Goal: Use online tool/utility: Utilize a website feature to perform a specific function

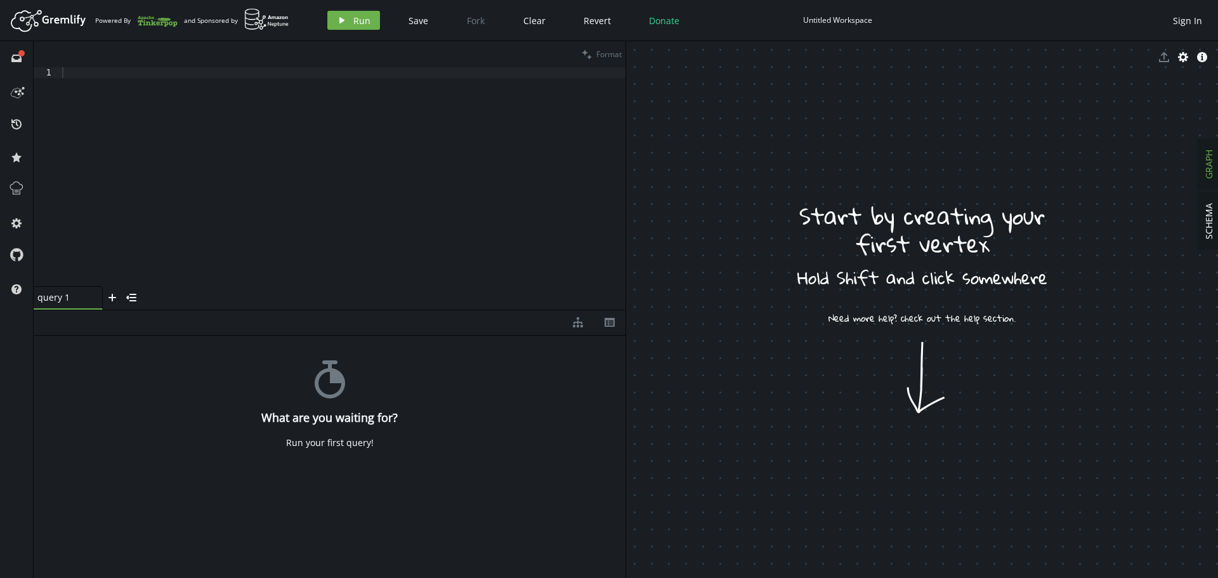
click at [222, 92] on div at bounding box center [343, 187] width 566 height 240
paste textarea "```"
type textarea "```"
click at [363, 20] on span "Run" at bounding box center [361, 21] width 17 height 12
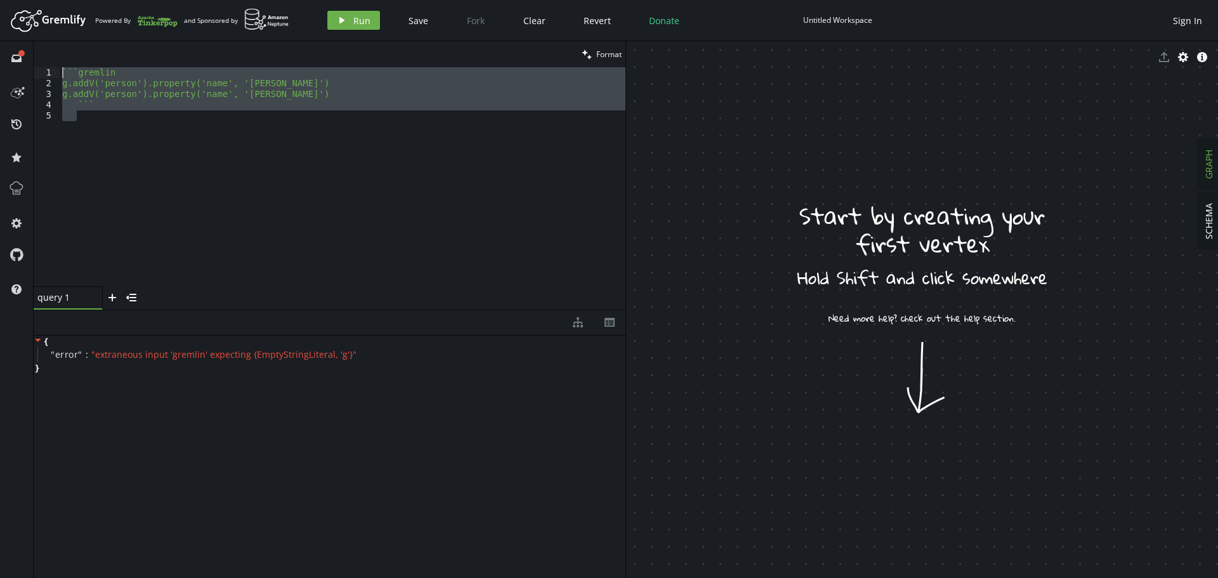
drag, startPoint x: 138, startPoint y: 107, endPoint x: 63, endPoint y: 44, distance: 98.6
click at [63, 44] on div "clean Format 1 2 3 4 5 ` ` ` gremlin g.addV('person').property('name', '[PERSON…" at bounding box center [330, 175] width 592 height 268
paste textarea "g.addV('person').property('name', '[PERSON_NAME]"
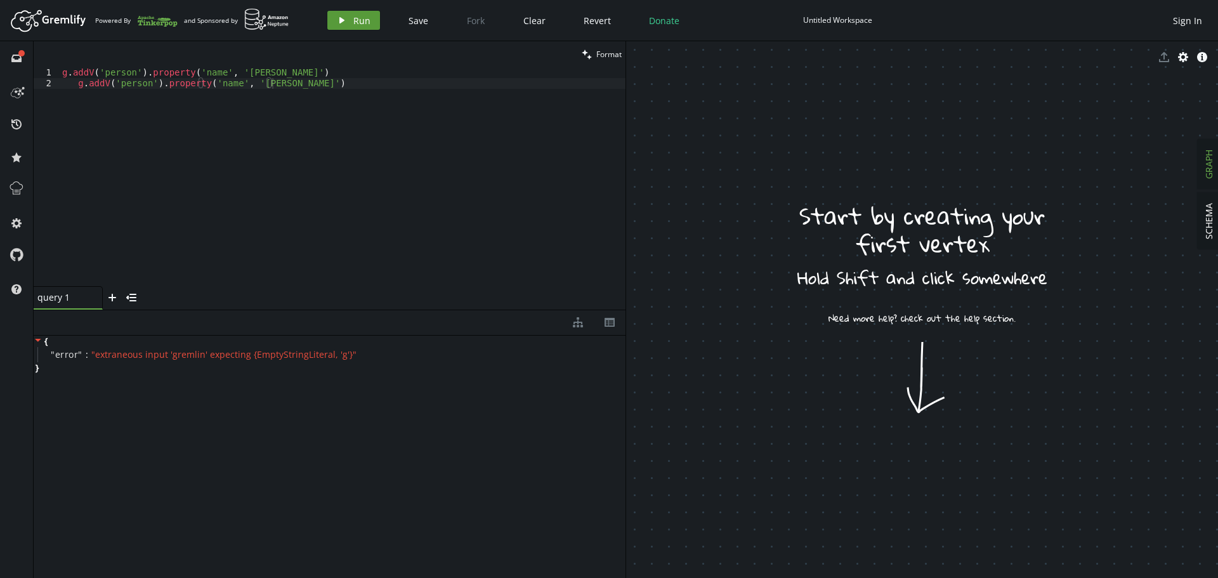
click at [339, 23] on icon "play" at bounding box center [342, 20] width 10 height 10
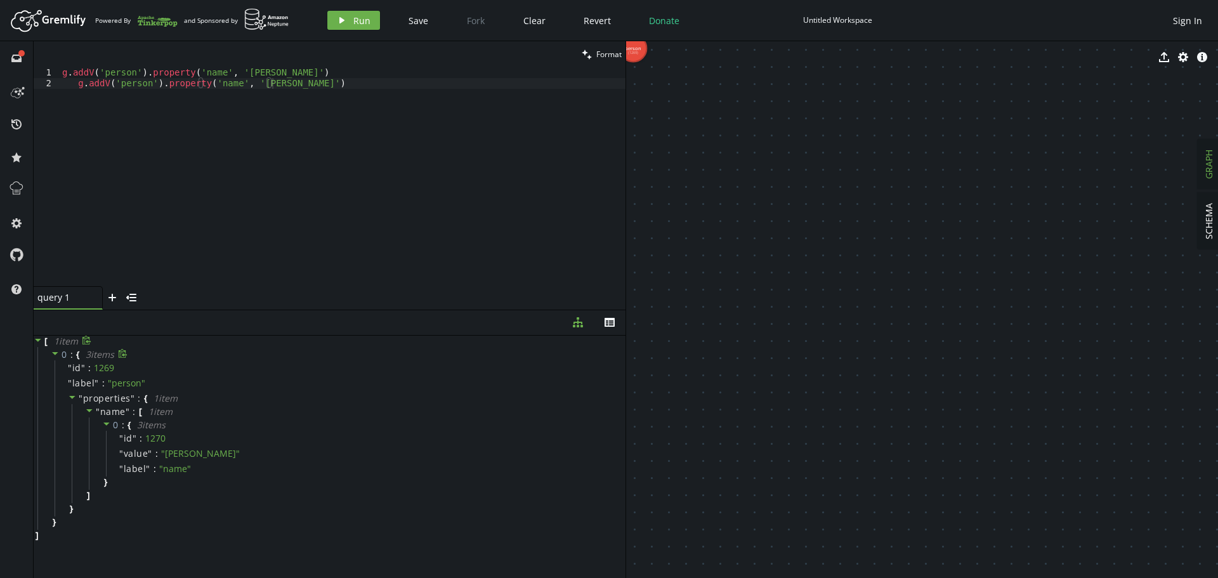
click at [56, 354] on icon at bounding box center [55, 353] width 9 height 9
click at [55, 353] on icon at bounding box center [53, 353] width 3 height 6
click at [72, 398] on icon at bounding box center [72, 397] width 6 height 3
click at [73, 396] on icon at bounding box center [72, 397] width 9 height 9
drag, startPoint x: 698, startPoint y: 86, endPoint x: 818, endPoint y: 219, distance: 179.6
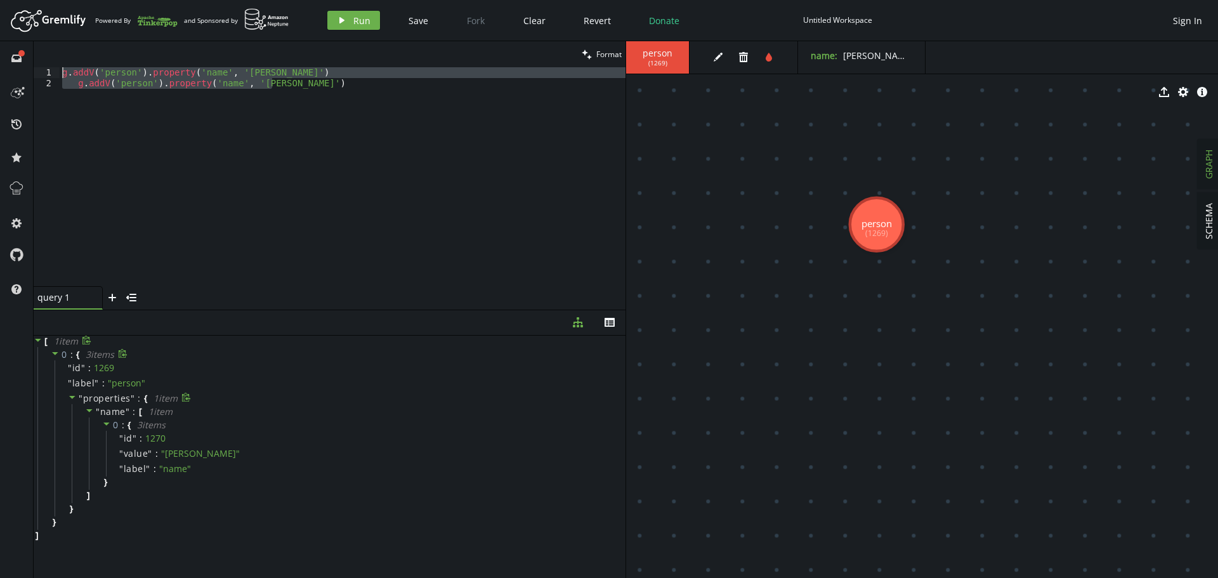
drag, startPoint x: 299, startPoint y: 86, endPoint x: -29, endPoint y: 56, distance: 329.3
click at [0, 56] on html "Artboard Created with Sketch. Powered By and Sponsored by play Run Save Fork Cl…" at bounding box center [609, 289] width 1218 height 578
click at [740, 59] on icon "button" at bounding box center [743, 57] width 9 height 10
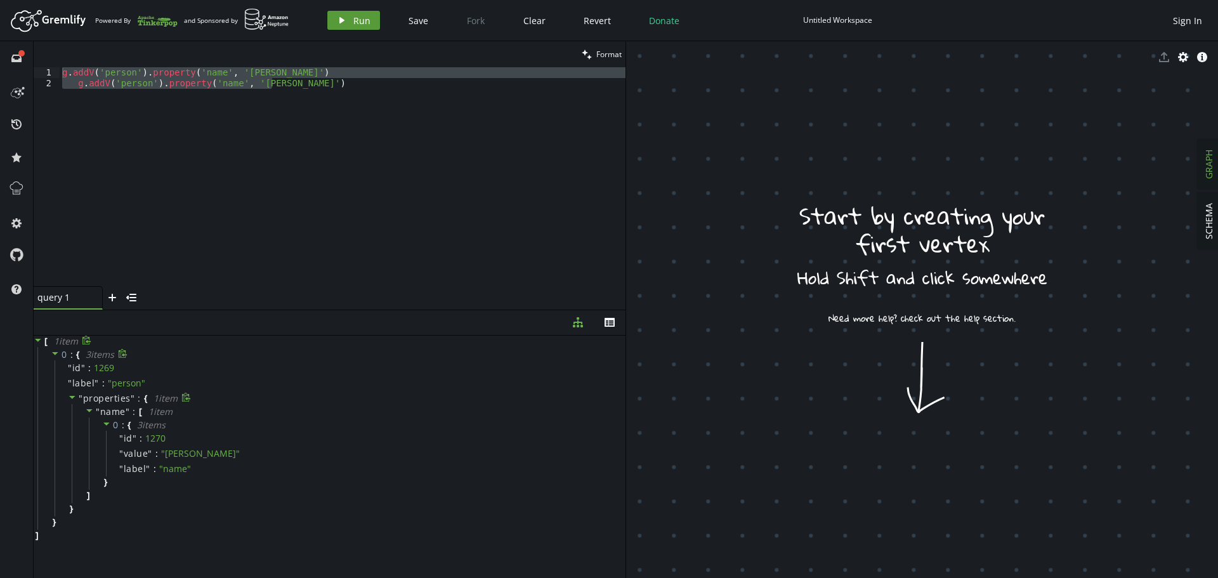
click at [350, 22] on button "play Run" at bounding box center [353, 20] width 53 height 19
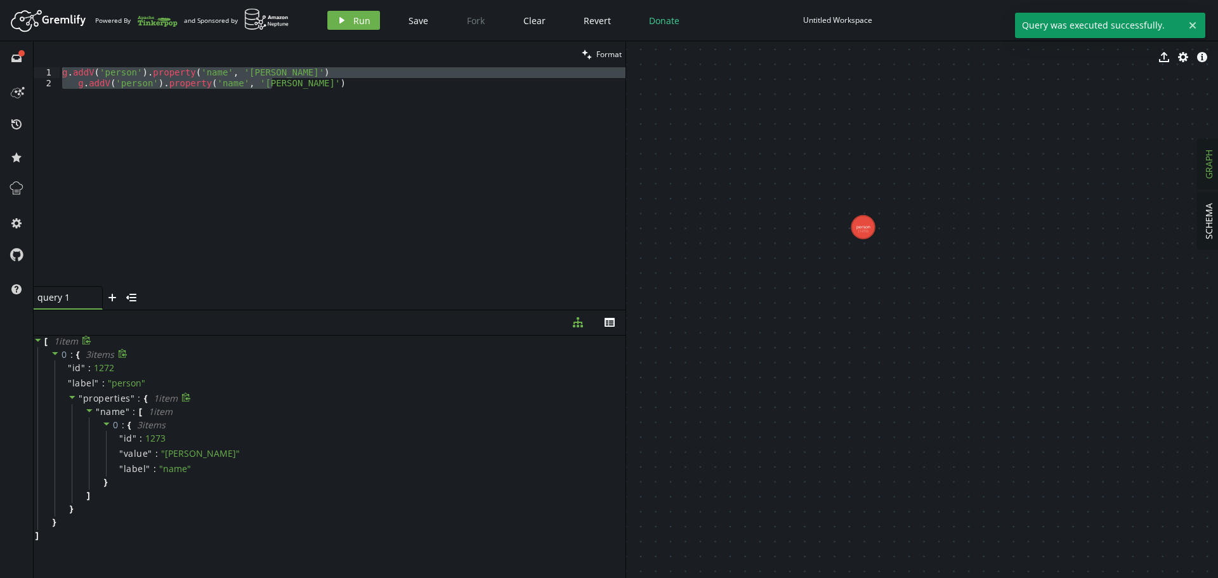
click at [306, 129] on div "g . addV ( 'person' ) . property ( 'name' , '[PERSON_NAME]' ) g . addV ( 'perso…" at bounding box center [343, 176] width 566 height 219
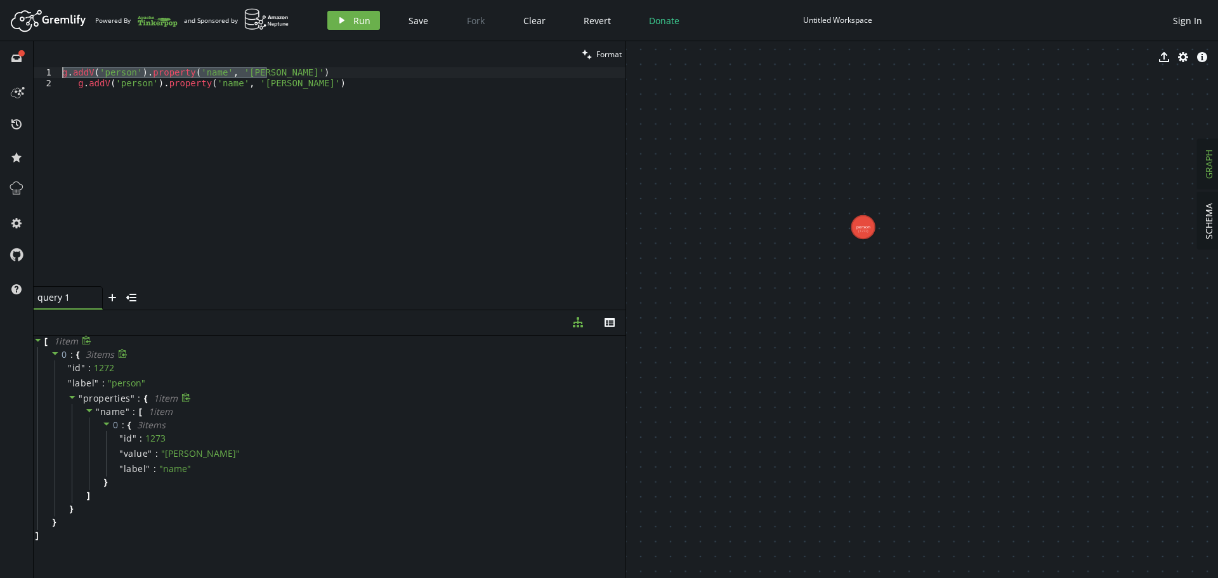
drag, startPoint x: 286, startPoint y: 70, endPoint x: -91, endPoint y: 72, distance: 377.3
click at [0, 72] on html "Artboard Created with Sketch. Powered By and Sponsored by play Run Save Fork Cl…" at bounding box center [609, 289] width 1218 height 578
click at [353, 18] on span "Run" at bounding box center [361, 21] width 17 height 12
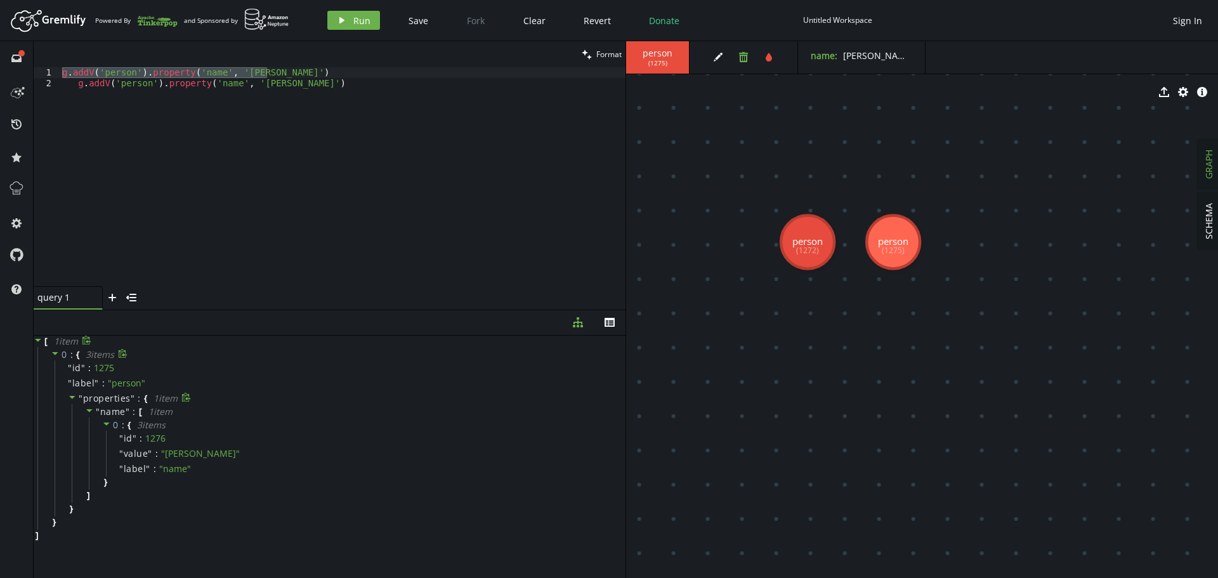
click at [735, 51] on button "trash" at bounding box center [743, 57] width 19 height 19
click at [736, 59] on button "trash" at bounding box center [743, 57] width 19 height 19
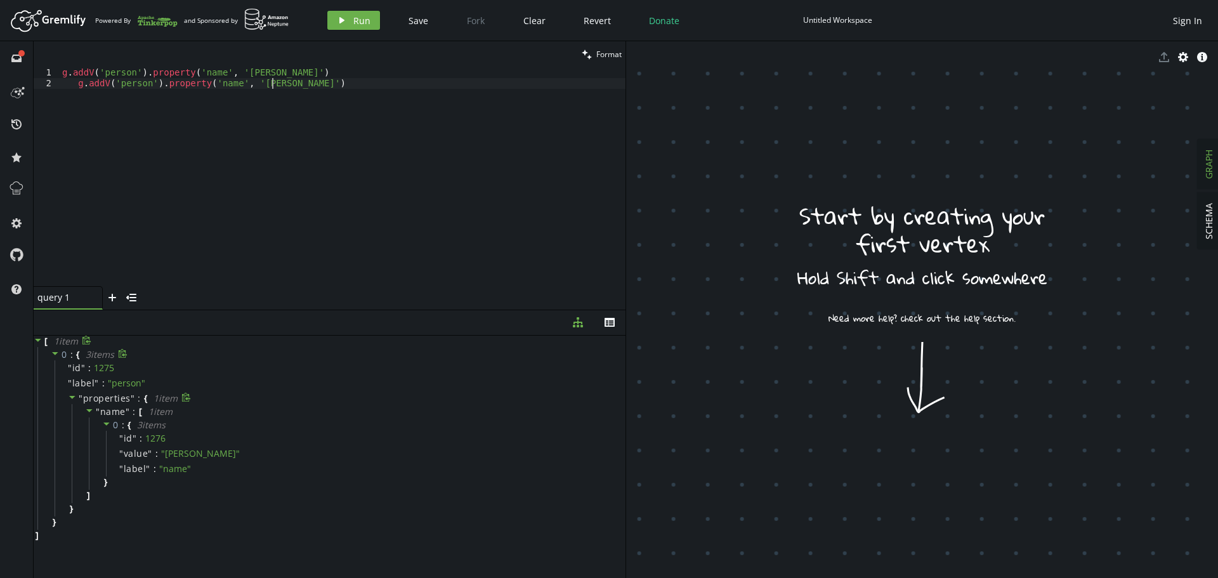
click at [275, 86] on div "g . addV ( 'person' ) . property ( 'name' , '[PERSON_NAME]' ) g . addV ( 'perso…" at bounding box center [343, 187] width 566 height 240
drag, startPoint x: 292, startPoint y: 98, endPoint x: 56, endPoint y: 86, distance: 236.9
click at [56, 86] on div "g.addV('person').property('name', '[PERSON_NAME]') 1 2 g . addV ( 'person' ) . …" at bounding box center [330, 176] width 592 height 219
click at [66, 90] on div "g . addV ( 'person' ) . property ( 'name' , '[PERSON_NAME]' ) g . addV ( 'perso…" at bounding box center [343, 176] width 566 height 219
drag, startPoint x: 75, startPoint y: 86, endPoint x: 49, endPoint y: 82, distance: 26.3
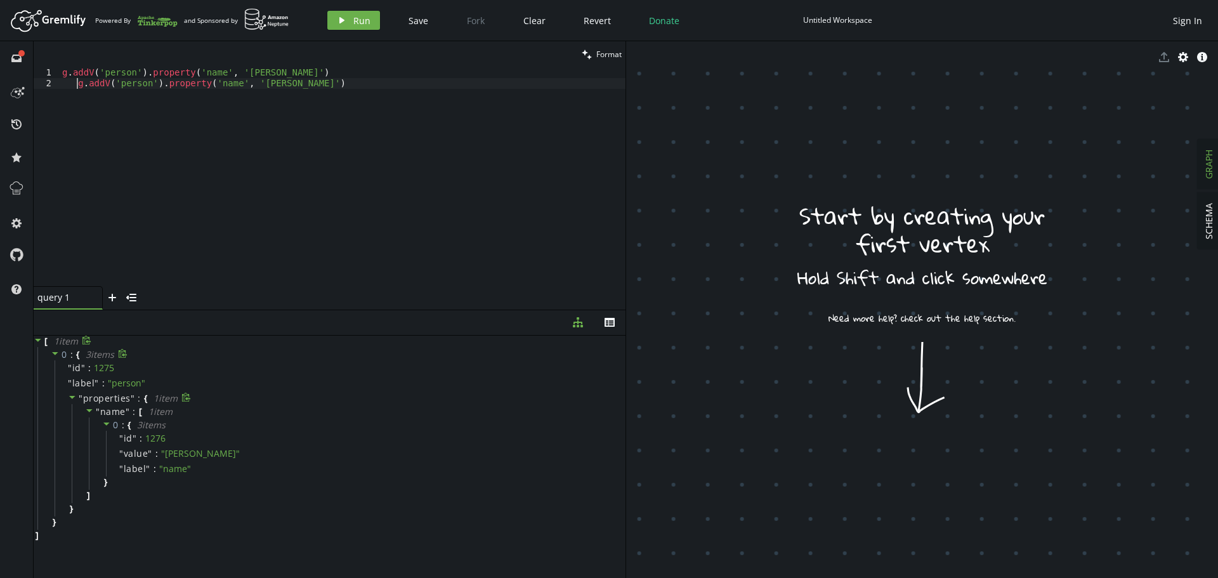
click at [49, 82] on div "g.addV('person').property('name', '[PERSON_NAME]') 1 2 g . addV ( 'person' ) . …" at bounding box center [330, 176] width 592 height 219
drag, startPoint x: 278, startPoint y: 72, endPoint x: -18, endPoint y: 72, distance: 296.2
click at [0, 72] on html "Artboard Created with Sketch. Powered By and Sponsored by play Run Save Fork Cl…" at bounding box center [609, 289] width 1218 height 578
type textarea "g.addV('person').property('name', '[PERSON_NAME]')"
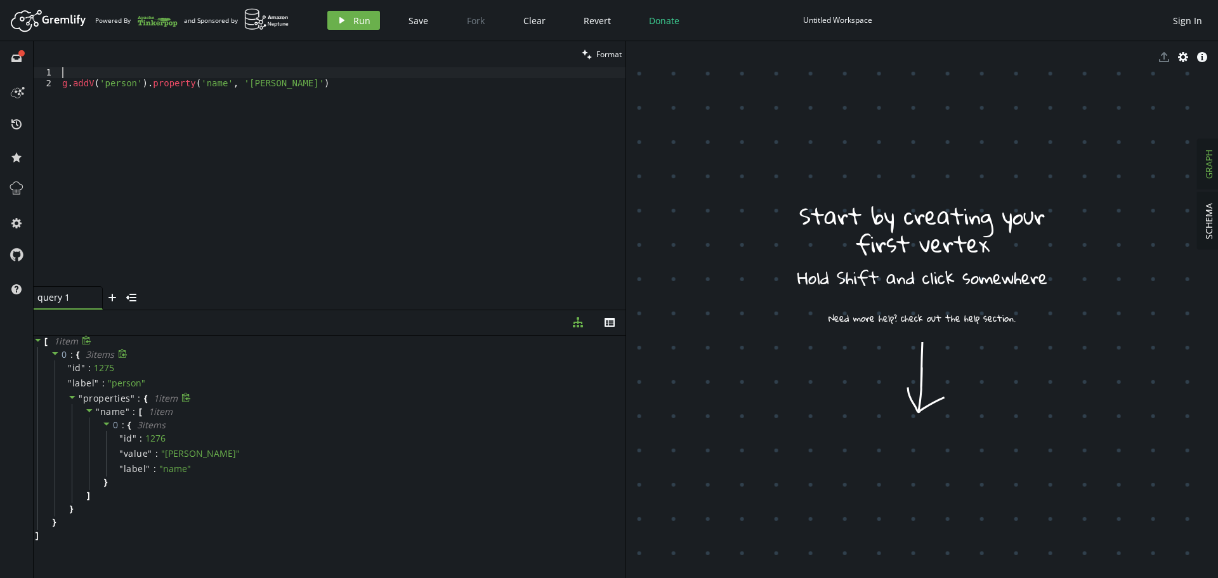
drag, startPoint x: 349, startPoint y: 76, endPoint x: 335, endPoint y: 77, distance: 14.0
click at [335, 77] on div "g . addV ( 'person' ) . property ( 'name' , [GEOGRAPHIC_DATA][PERSON_NAME]' )" at bounding box center [343, 187] width 566 height 240
drag, startPoint x: 313, startPoint y: 86, endPoint x: -36, endPoint y: 89, distance: 348.2
click at [0, 89] on html "Artboard Created with Sketch. Powered By and Sponsored by play Run Save Fork Cl…" at bounding box center [609, 289] width 1218 height 578
click at [338, 86] on div "g . addV ( 'person' ) . property ( 'name' , [GEOGRAPHIC_DATA][PERSON_NAME]' )" at bounding box center [343, 187] width 566 height 240
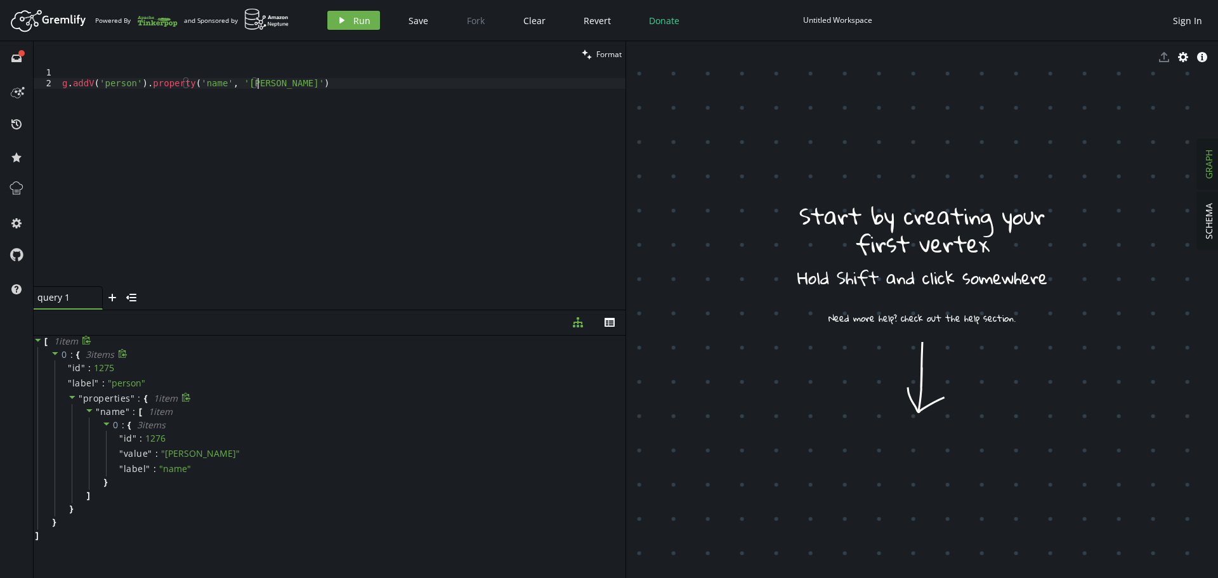
click at [338, 86] on div "g . addV ( 'person' ) . property ( 'name' , [GEOGRAPHIC_DATA][PERSON_NAME]' )" at bounding box center [343, 187] width 566 height 240
click at [356, 23] on span "Run" at bounding box center [361, 21] width 17 height 12
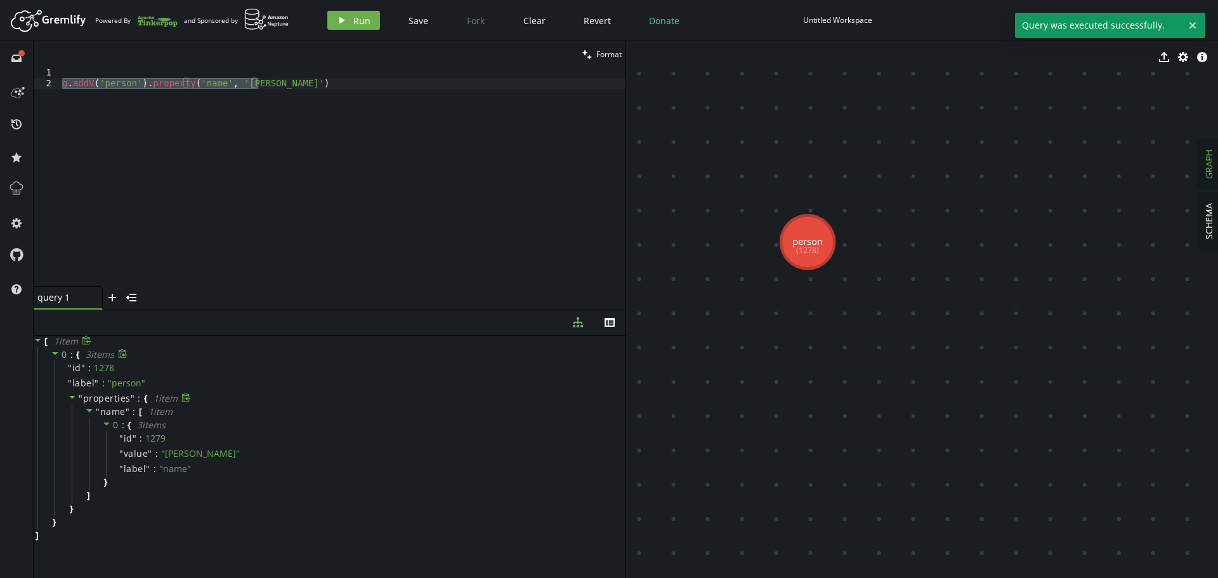
click at [136, 106] on div "g . addV ( 'person' ) . property ( 'name' , [GEOGRAPHIC_DATA][PERSON_NAME]' )" at bounding box center [343, 176] width 566 height 219
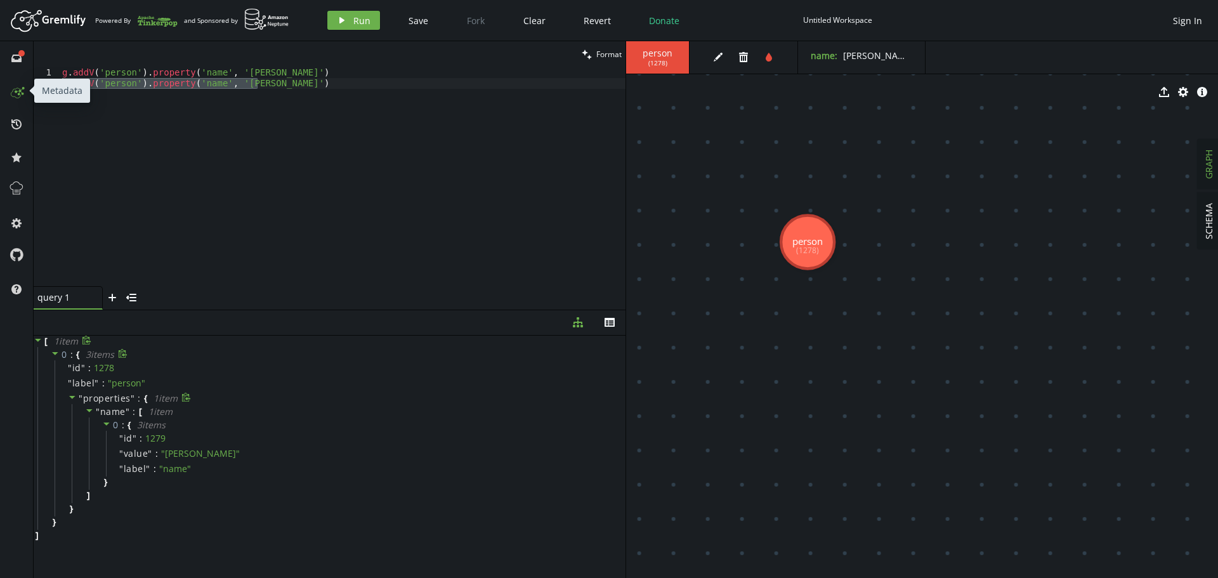
drag, startPoint x: 281, startPoint y: 80, endPoint x: 8, endPoint y: 88, distance: 272.8
click at [8, 88] on div "full-circle inbox history star cog help clean Format g.addV('person').property(…" at bounding box center [609, 309] width 1218 height 537
type textarea "g.addV('person').property('name', '[PERSON_NAME]')"
click at [348, 23] on button "play Run" at bounding box center [353, 20] width 53 height 19
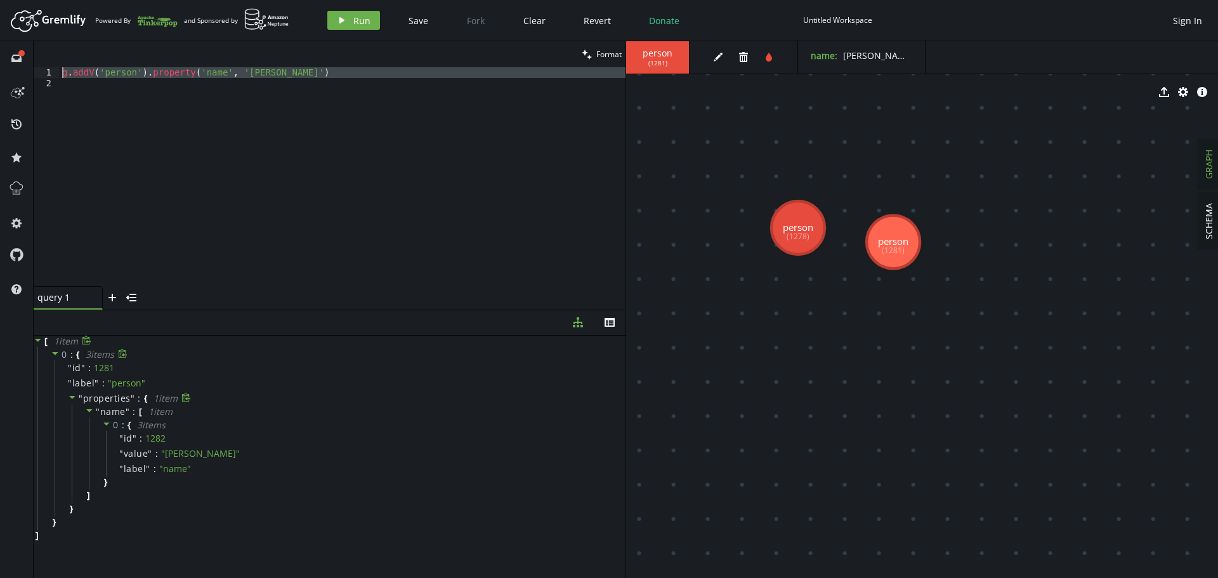
drag, startPoint x: 81, startPoint y: 86, endPoint x: 53, endPoint y: 65, distance: 34.5
click at [53, 65] on div "clean Format 1 2 g . addV ( 'person' ) . property ( 'name' , '[PERSON_NAME]' ) …" at bounding box center [330, 175] width 592 height 268
paste textarea ".addE('knows').from('a').to('b')"
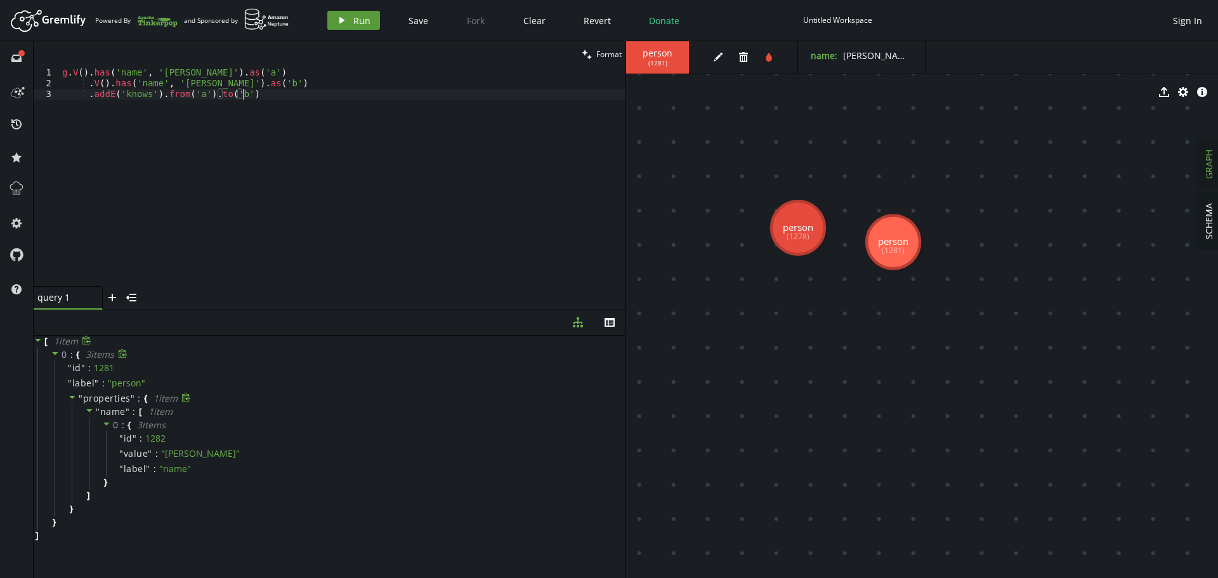
click at [353, 20] on span "Run" at bounding box center [361, 21] width 17 height 12
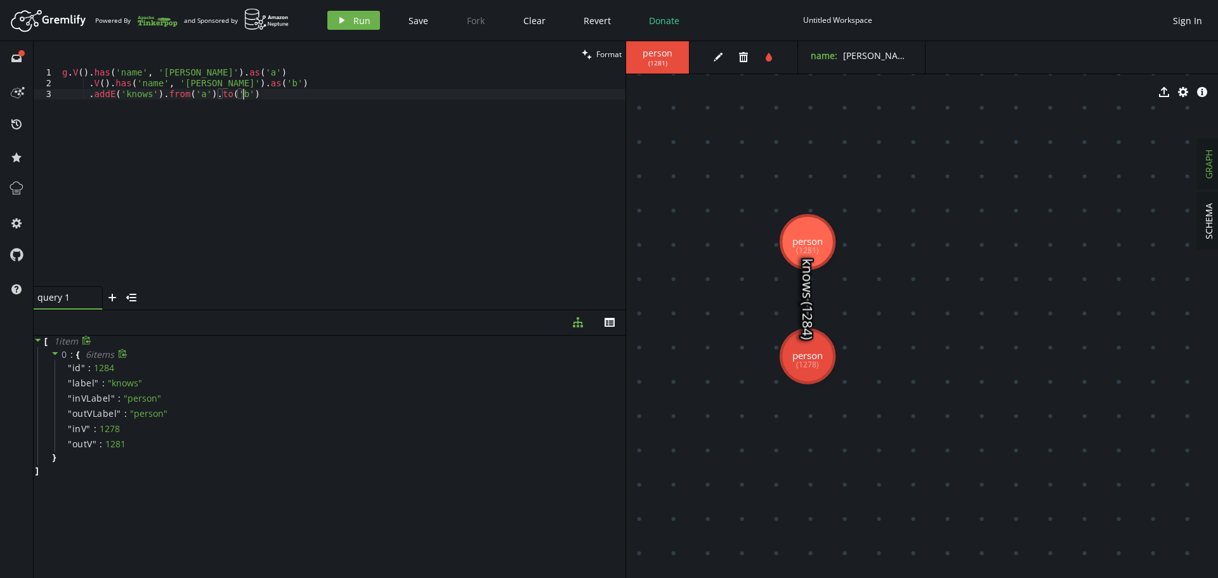
click at [261, 103] on div "g . V ( ) . has ( 'name' , '[PERSON_NAME]' ) . as ( 'a' ) . V ( ) . has ( 'name…" at bounding box center [343, 187] width 566 height 240
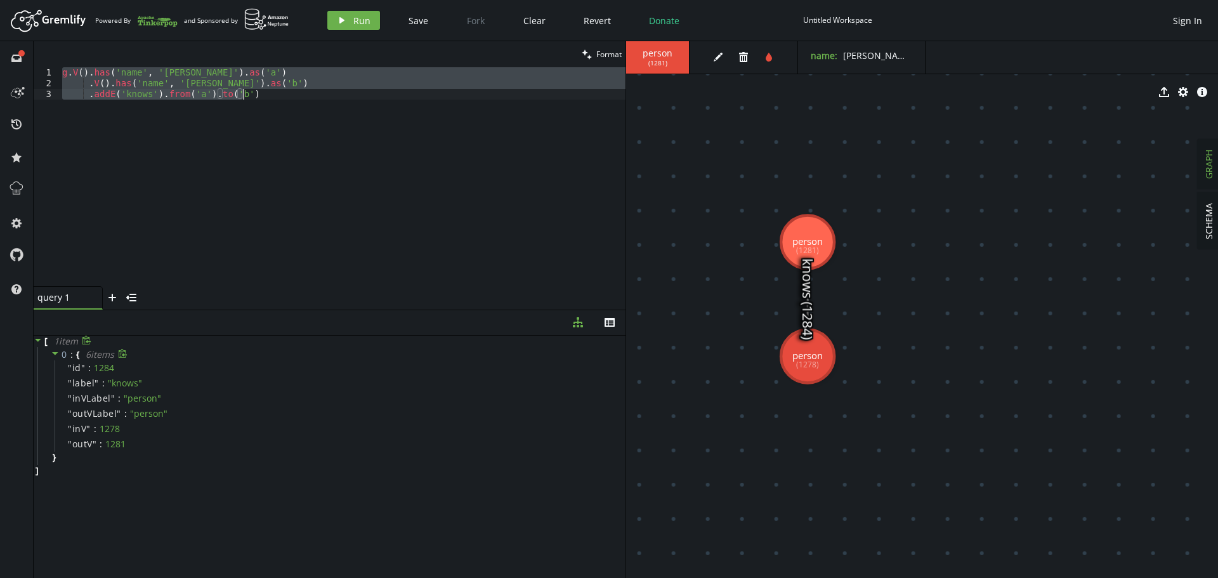
paste textarea "g.E().hasLabel('knows"
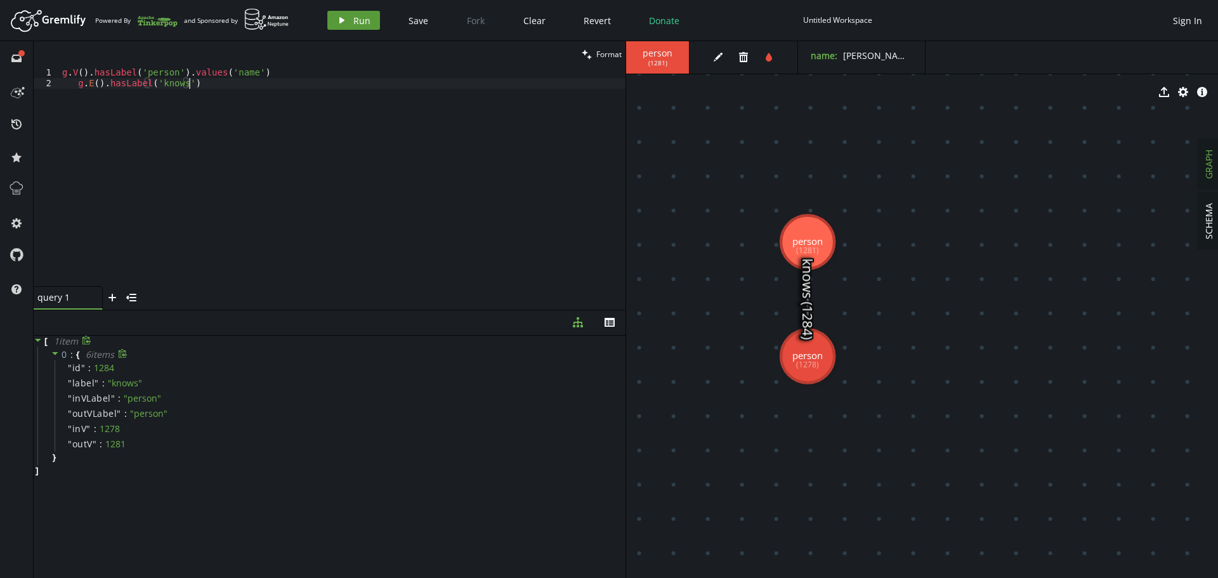
click at [356, 24] on span "Run" at bounding box center [361, 21] width 17 height 12
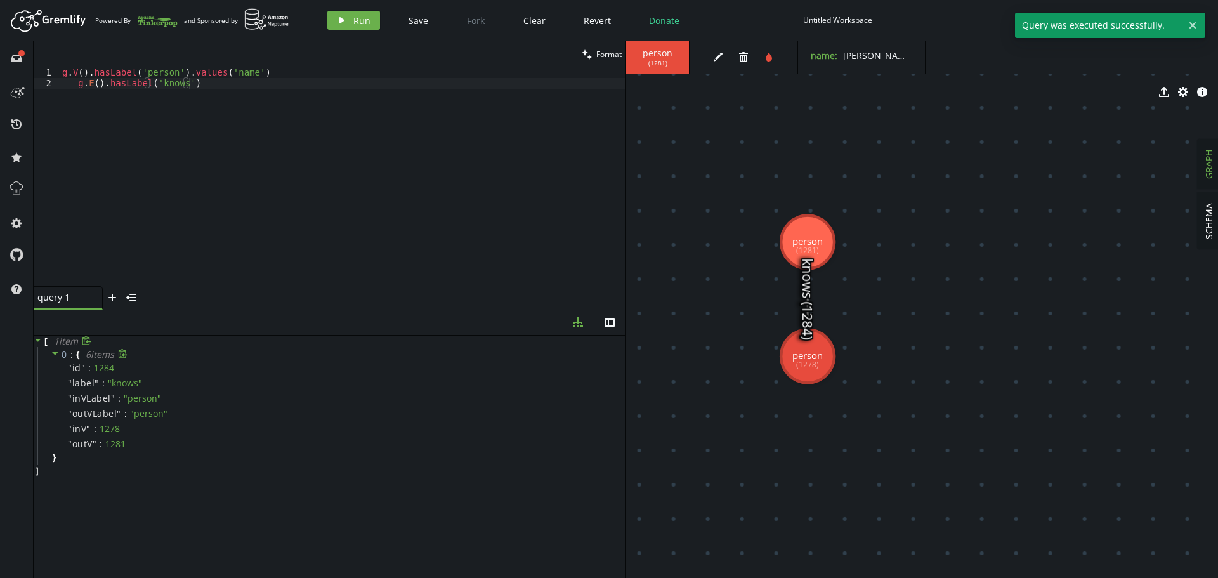
click at [359, 4] on header "Artboard Created with Sketch. Powered By and Sponsored by play Run Save Fork Cl…" at bounding box center [609, 20] width 1218 height 41
click at [364, 13] on button "play Run" at bounding box center [353, 20] width 53 height 19
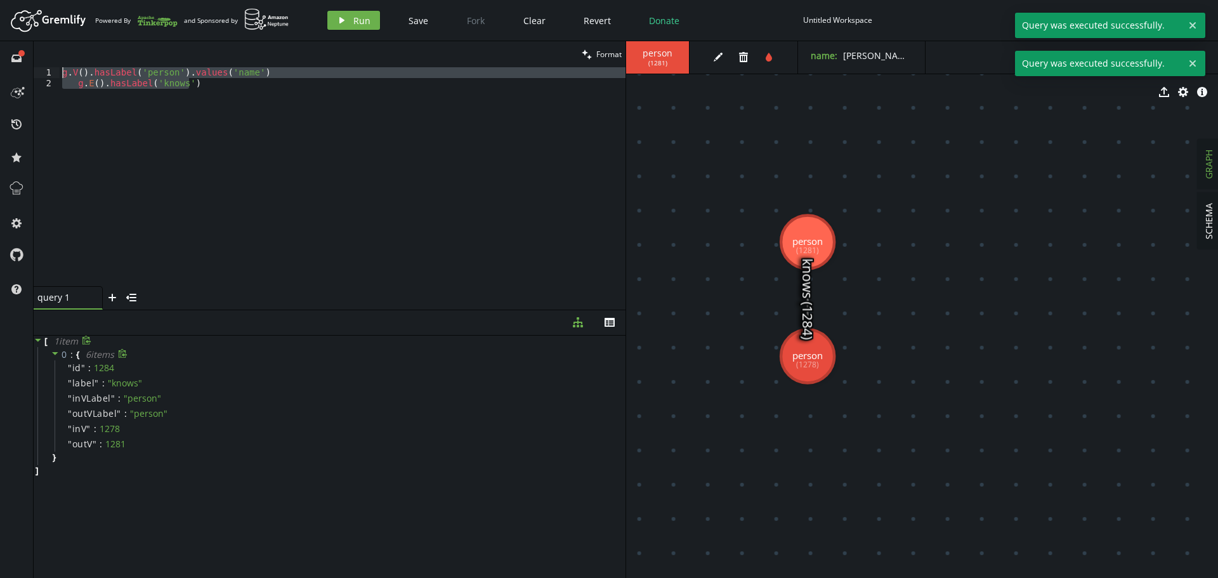
drag, startPoint x: 283, startPoint y: 87, endPoint x: -78, endPoint y: 38, distance: 364.8
click at [0, 38] on html "Artboard Created with Sketch. Powered By and Sponsored by play Run Save Fork Cl…" at bounding box center [609, 289] width 1218 height 578
click at [355, 32] on div "Artboard Created with Sketch. Powered By and Sponsored by play Run Save Fork Cl…" at bounding box center [608, 20] width 1205 height 25
click at [353, 26] on span "Run" at bounding box center [361, 21] width 17 height 12
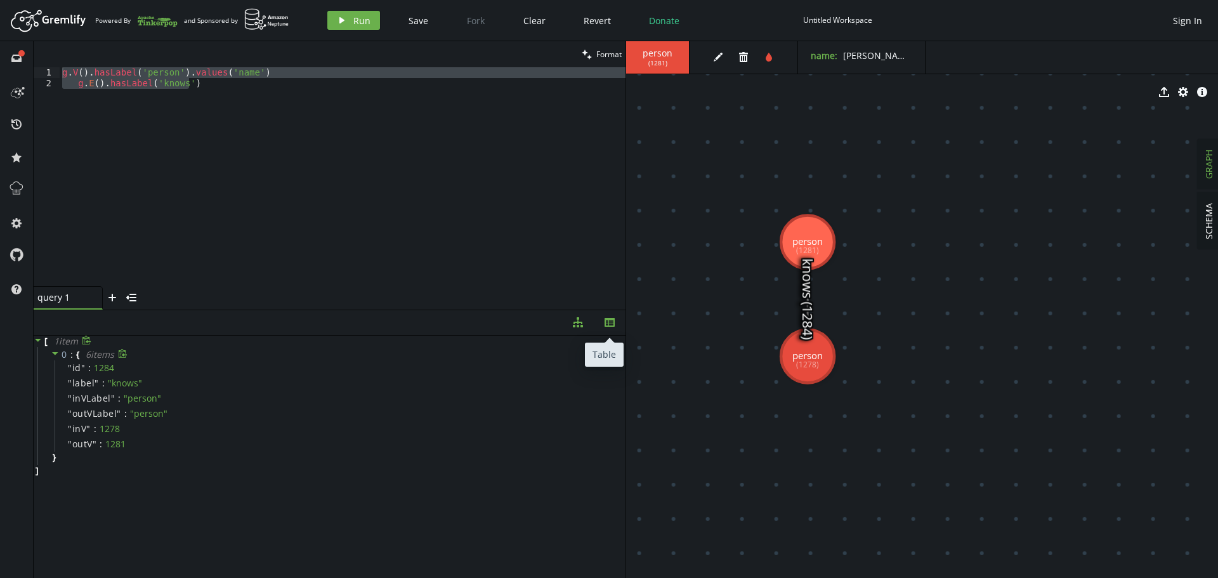
click at [604, 325] on icon "button" at bounding box center [609, 322] width 10 height 9
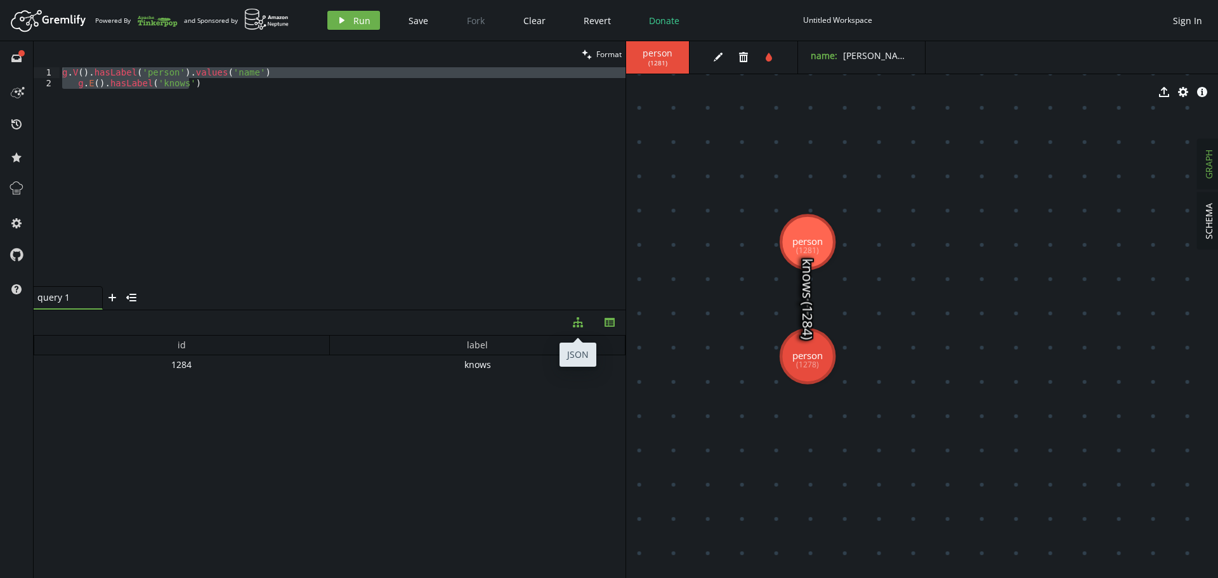
click at [583, 328] on button "diagram-tree" at bounding box center [578, 322] width 32 height 25
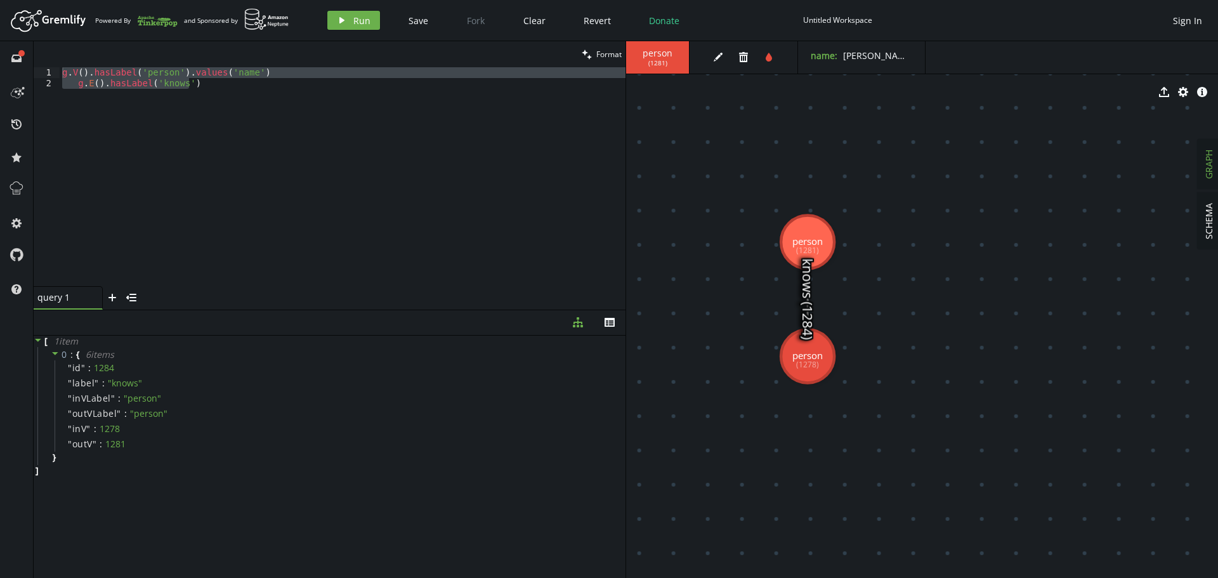
drag, startPoint x: 251, startPoint y: 88, endPoint x: 242, endPoint y: 91, distance: 9.7
click at [251, 88] on div "g . V ( ) . hasLabel ( 'person' ) . values ( 'name' ) [PERSON_NAME] E ( ) . has…" at bounding box center [343, 176] width 566 height 219
drag, startPoint x: 212, startPoint y: 88, endPoint x: -72, endPoint y: 66, distance: 285.0
click at [0, 66] on html "Artboard Created with Sketch. Powered By and Sponsored by play Run Save Fork Cl…" at bounding box center [609, 289] width 1218 height 578
paste textarea "addV('person').property('name', '[PERSON_NAME]"
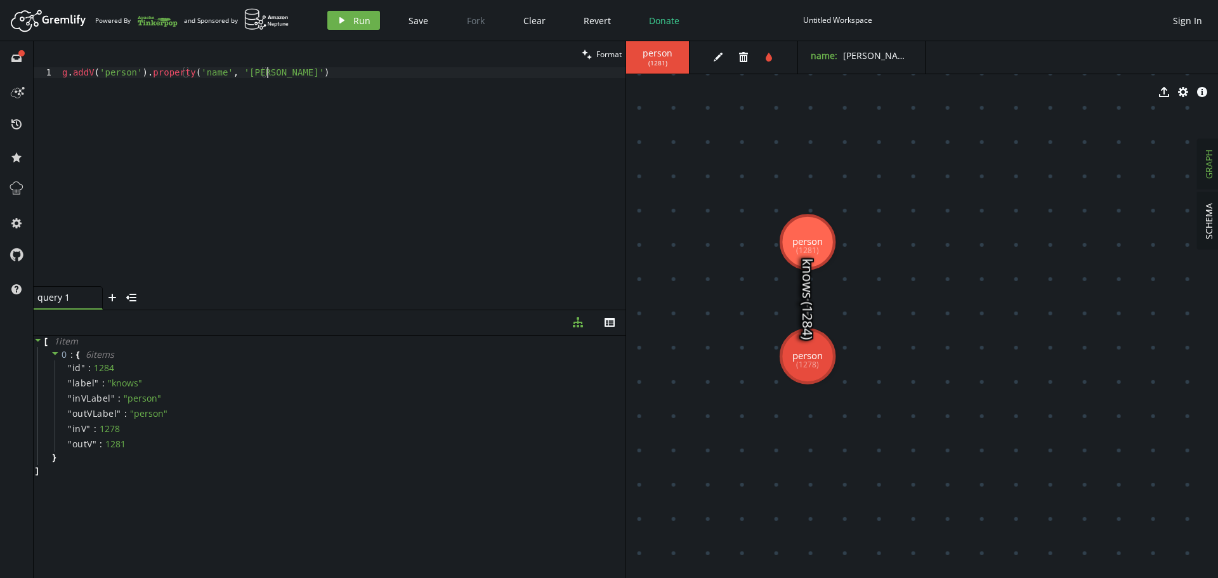
click at [240, 75] on div "g . addV ( 'person' ) . property ( 'name' , '[PERSON_NAME]' )" at bounding box center [343, 187] width 566 height 240
click at [351, 22] on button "play Run" at bounding box center [353, 20] width 53 height 19
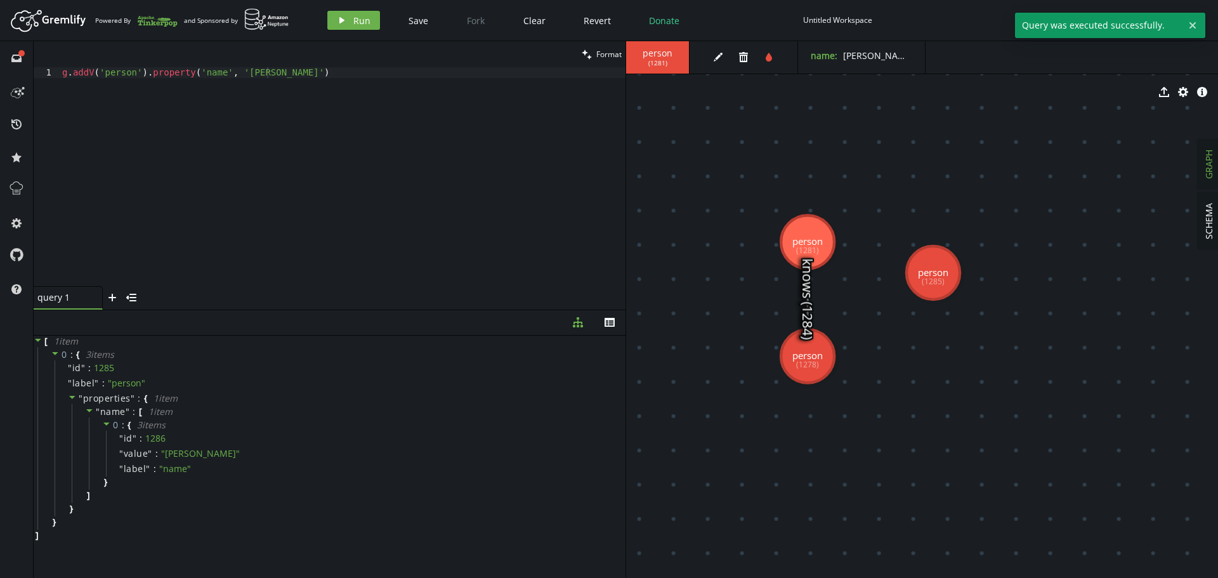
drag, startPoint x: 895, startPoint y: 251, endPoint x: 944, endPoint y: 254, distance: 49.6
drag, startPoint x: 949, startPoint y: 280, endPoint x: 956, endPoint y: 198, distance: 82.2
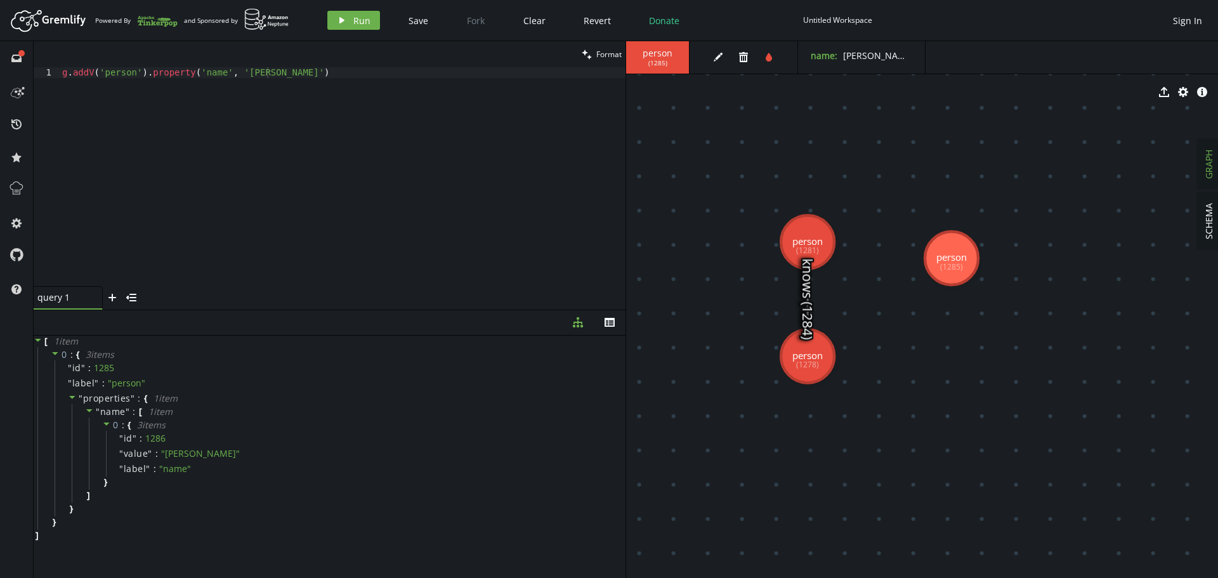
drag, startPoint x: 958, startPoint y: 231, endPoint x: 951, endPoint y: 259, distance: 29.2
drag, startPoint x: 948, startPoint y: 269, endPoint x: 923, endPoint y: 217, distance: 57.9
drag, startPoint x: 944, startPoint y: 269, endPoint x: 960, endPoint y: 298, distance: 33.2
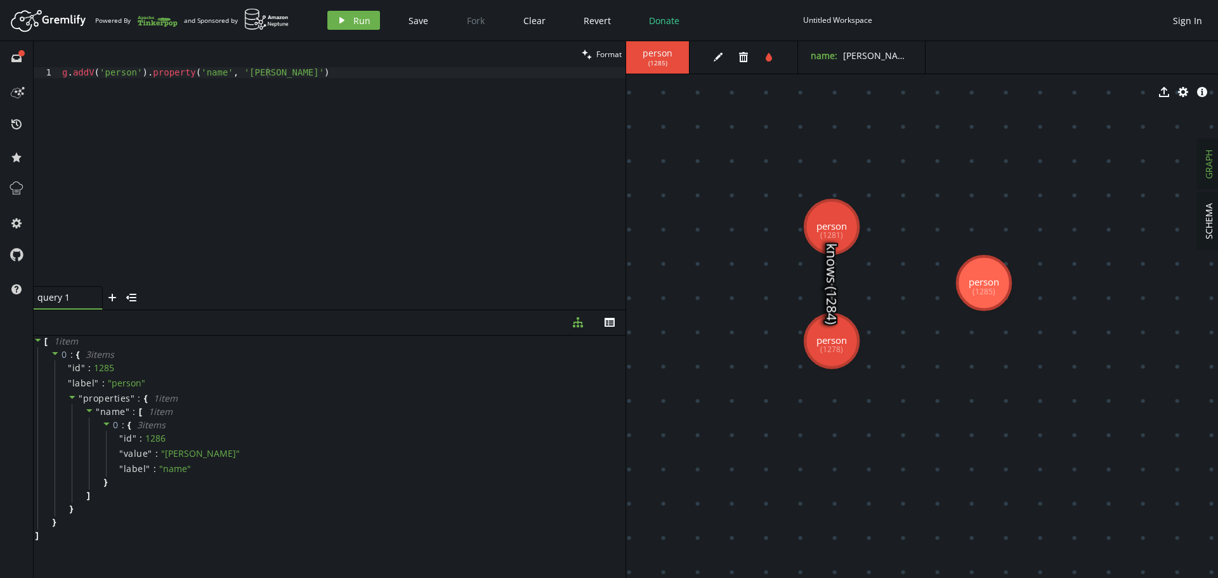
drag, startPoint x: 802, startPoint y: 294, endPoint x: 826, endPoint y: 279, distance: 28.5
click at [831, 279] on icon at bounding box center [831, 283] width 0 height 57
drag, startPoint x: 992, startPoint y: 282, endPoint x: 991, endPoint y: 252, distance: 29.8
drag, startPoint x: 315, startPoint y: 73, endPoint x: -74, endPoint y: 84, distance: 388.9
click at [0, 84] on html "Artboard Created with Sketch. Powered By and Sponsored by play Run Save Fork Cl…" at bounding box center [609, 289] width 1218 height 578
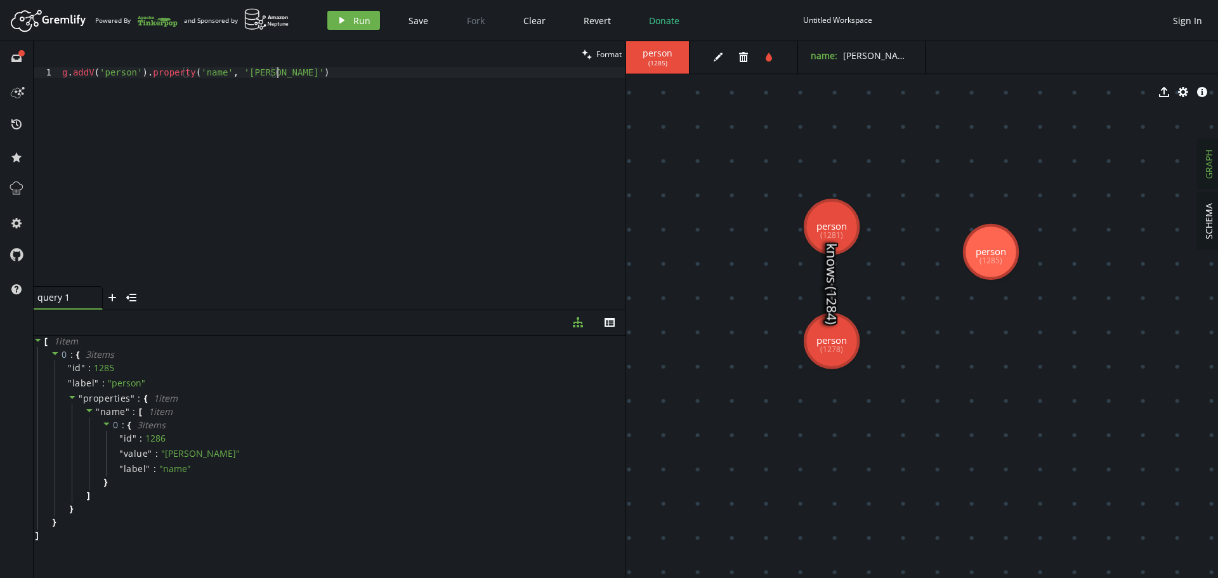
click at [301, 77] on div "g . addV ( 'person' ) . property ( 'name' , '[PERSON_NAME]' )" at bounding box center [343, 187] width 566 height 240
paste textarea "V().match( __.as('a').out('knows').as('b'), __.as('b').out('knows').as('c'), __…"
type textarea "g.V().match( __.as('a').out('knows').as('b'), __.as('b').out('knows').as('c'), …"
click at [355, 29] on button "play Run" at bounding box center [353, 20] width 53 height 19
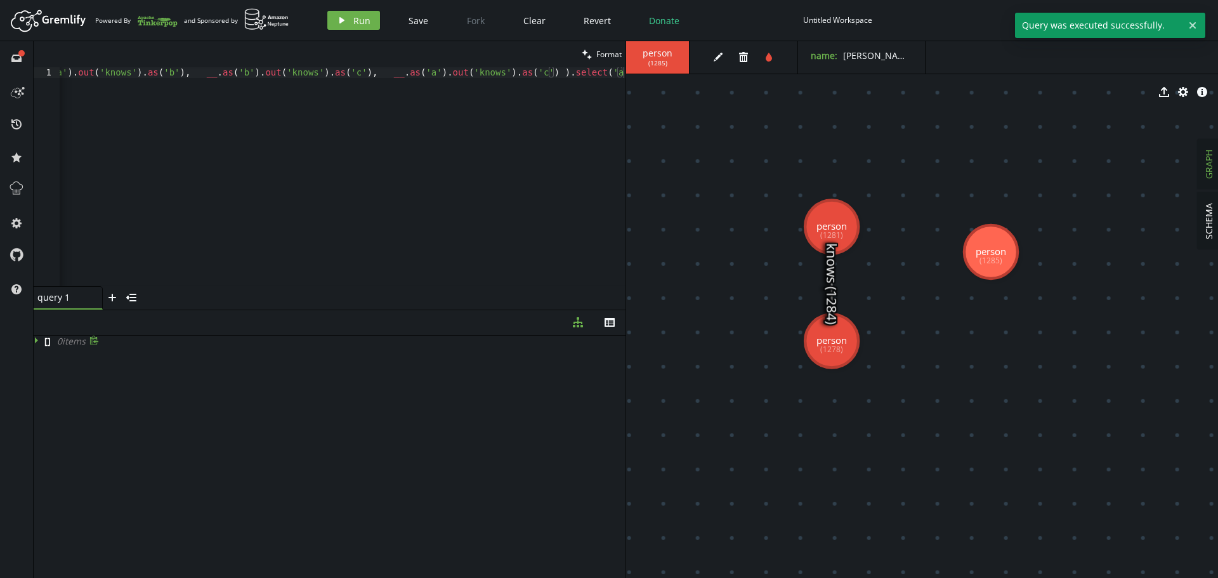
click at [37, 339] on icon at bounding box center [38, 339] width 9 height 9
click at [481, 110] on div "g . V ( ) . match ( __ . as ( 'a' ) . out ( 'knows' ) . as ( 'b' ) , __ . as ( …" at bounding box center [281, 184] width 689 height 235
click at [488, 77] on div "g . V ( ) . match ( __ . as ( 'a' ) . out ( 'knows' ) . as ( 'b' ) , __ . as ( …" at bounding box center [281, 184] width 689 height 235
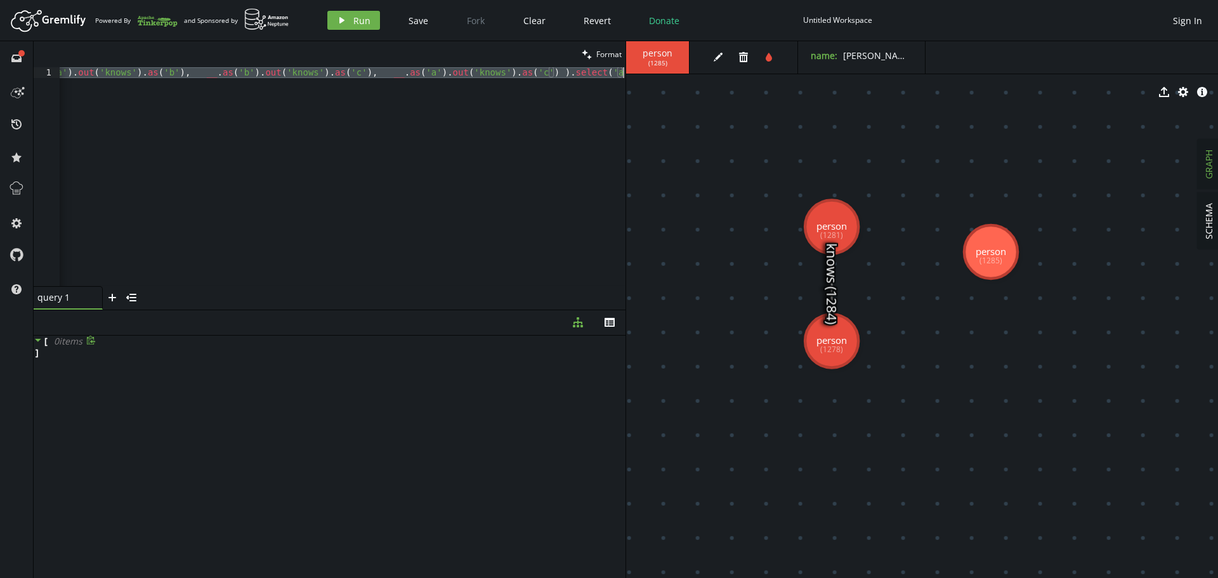
scroll to position [0, 0]
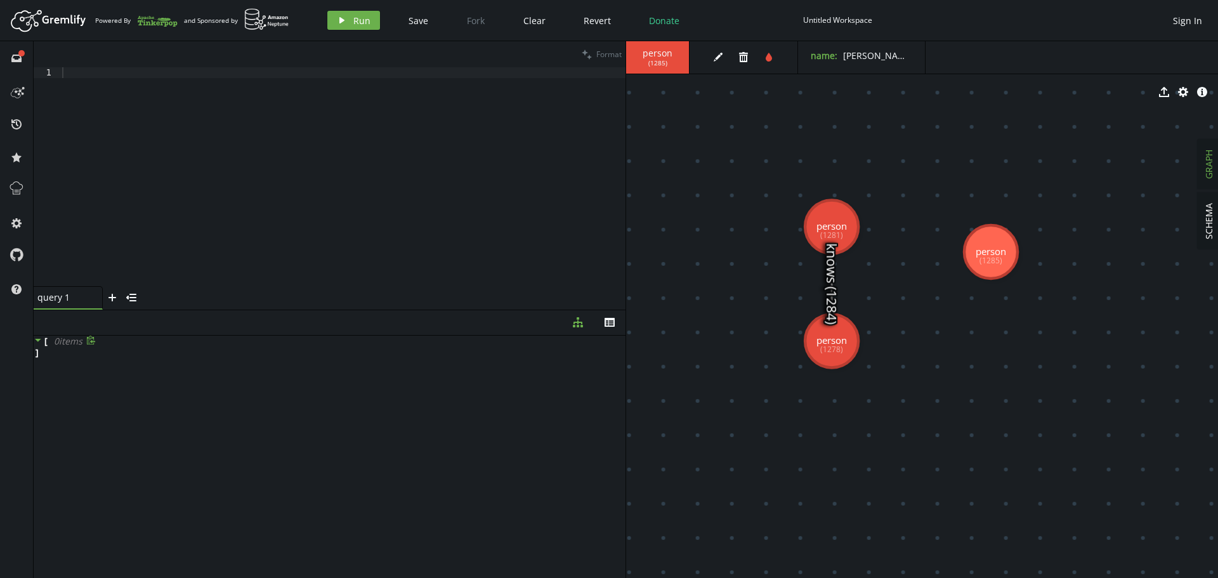
click at [119, 80] on div at bounding box center [343, 187] width 566 height 240
paste textarea ".addE('knows').from('a').to('b')"
click at [161, 74] on div "g . V ( ) . has ( 'name' , '[PERSON_NAME]' ) . as ( 'a' ) . V ( ) . has ( 'name…" at bounding box center [343, 187] width 566 height 240
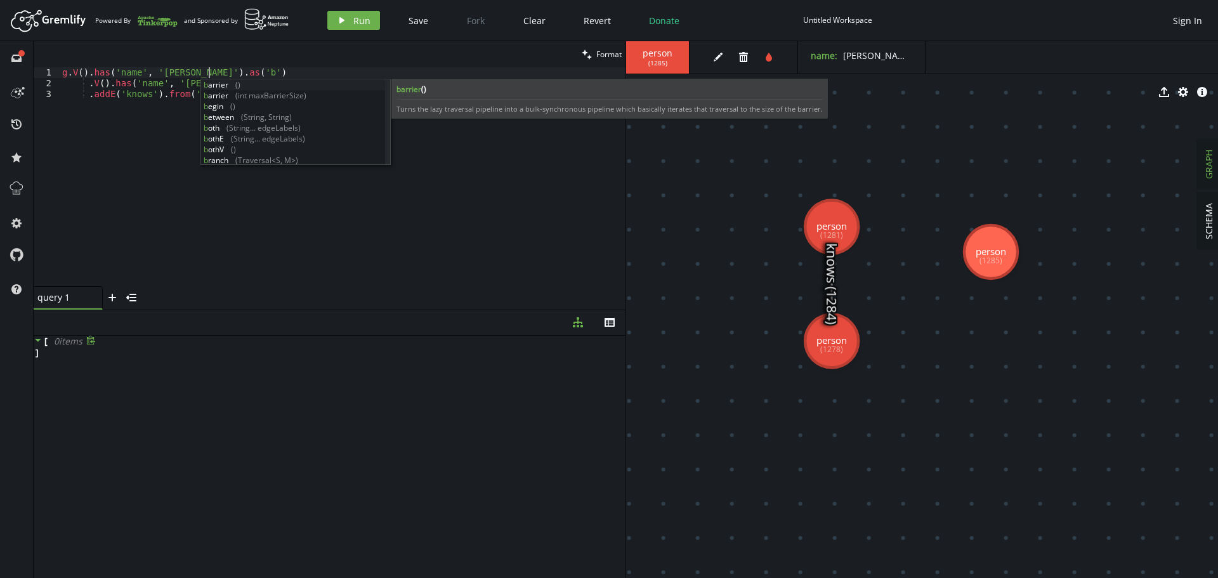
scroll to position [0, 146]
click at [286, 68] on div "g . V ( ) . has ( 'name' , '[PERSON_NAME]' ) . as ( 'b' ) . V ( ) . has ( 'name…" at bounding box center [343, 187] width 566 height 240
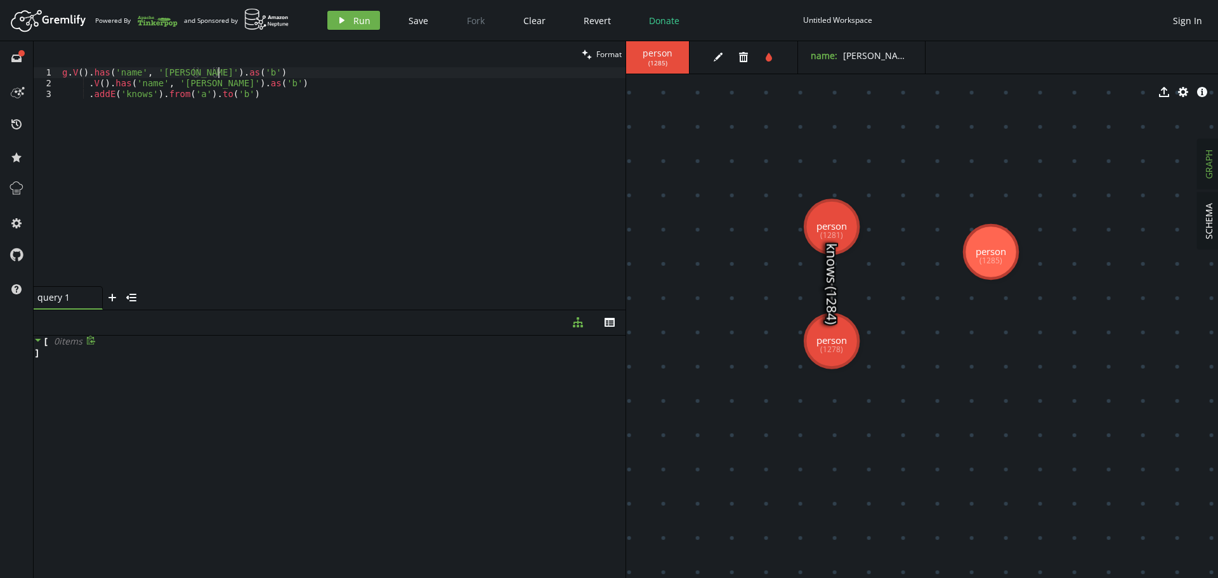
click at [178, 86] on div "g . V ( ) . has ( 'name' , '[PERSON_NAME]' ) . as ( 'b' ) . V ( ) . has ( 'name…" at bounding box center [343, 187] width 566 height 240
click at [243, 84] on div "g . V ( ) . has ( 'name' , '[PERSON_NAME]' ) . as ( 'b' ) . V ( ) . has ( 'name…" at bounding box center [343, 187] width 566 height 240
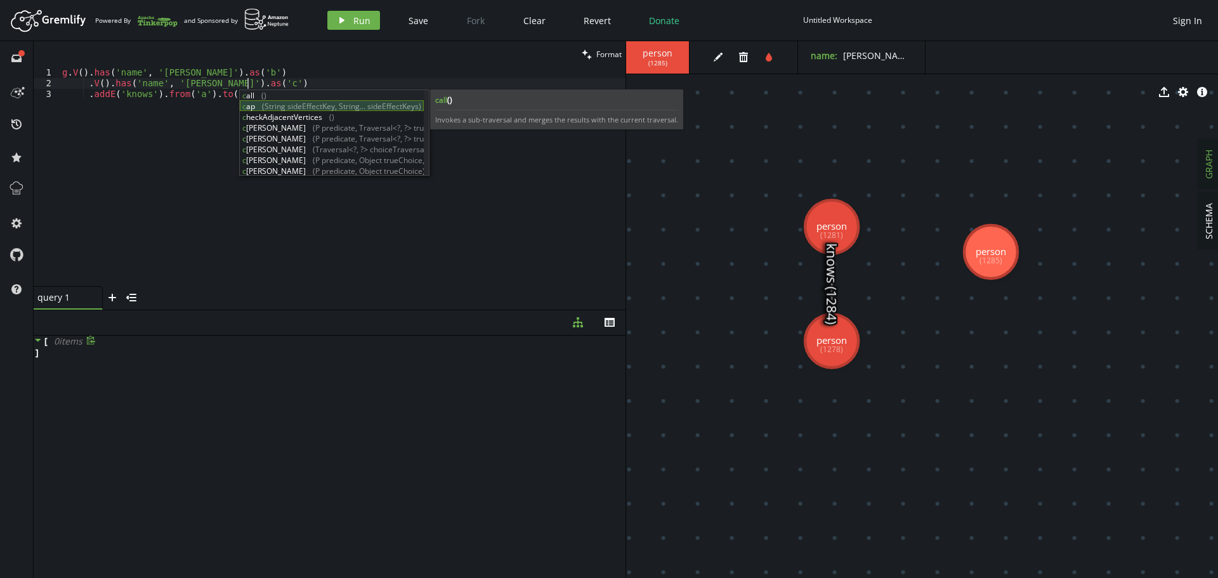
scroll to position [0, 185]
click at [200, 117] on div "g . V ( ) . has ( 'name' , '[PERSON_NAME]' ) . as ( 'b' ) . V ( ) . has ( 'name…" at bounding box center [343, 187] width 566 height 240
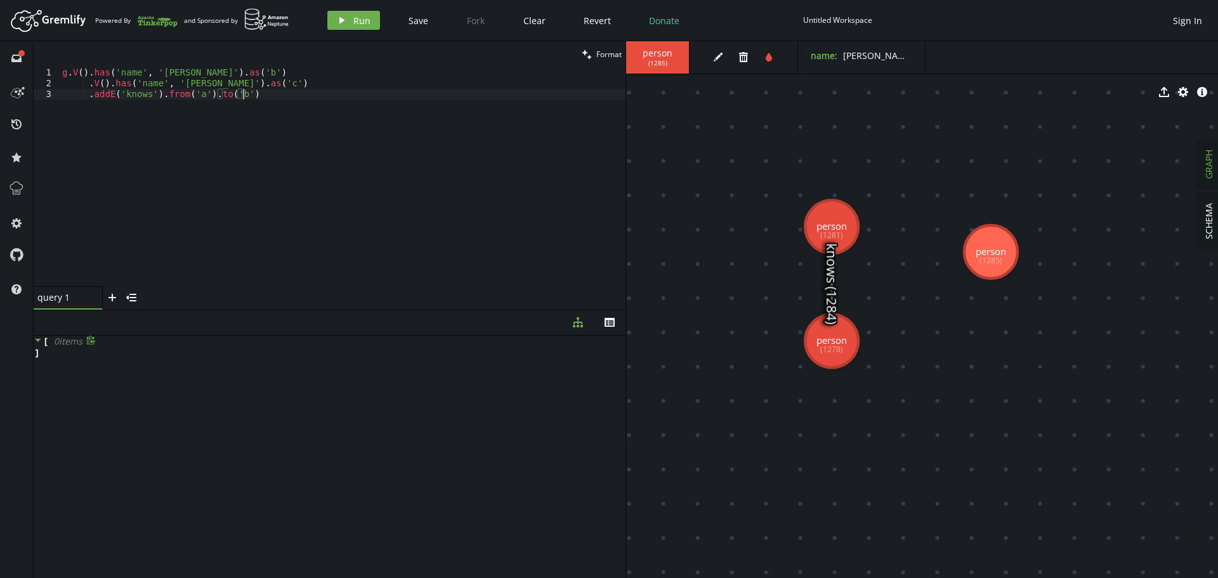
scroll to position [0, 180]
click at [193, 96] on div "g . V ( ) . has ( 'name' , '[PERSON_NAME]' ) . as ( 'b' ) . V ( ) . has ( 'name…" at bounding box center [343, 187] width 566 height 240
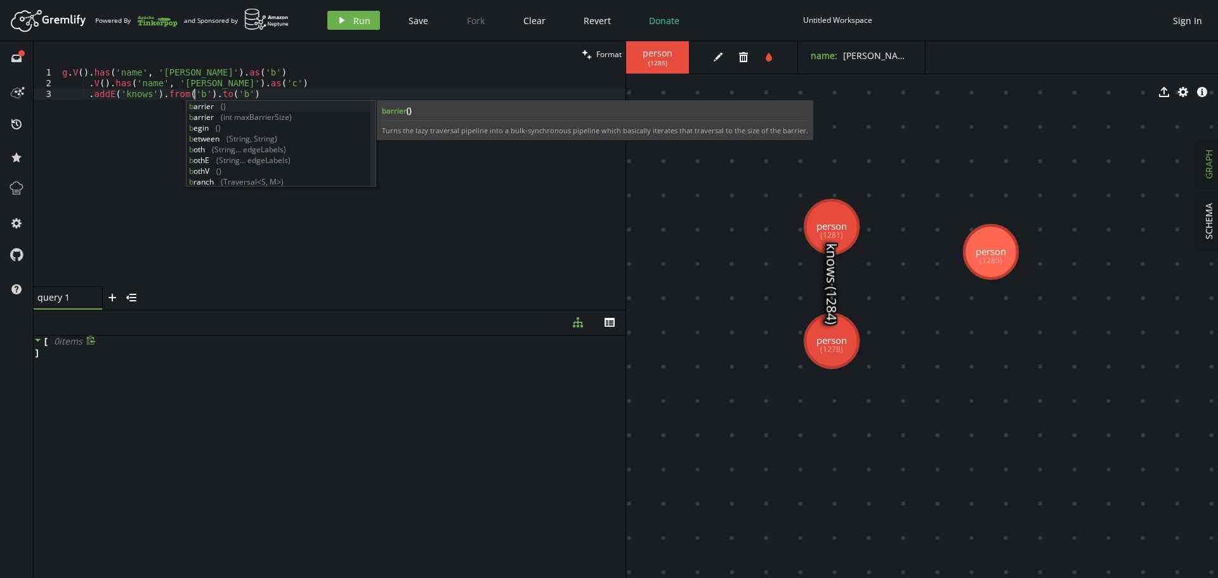
click at [230, 94] on div "g . V ( ) . has ( 'name' , '[PERSON_NAME]' ) . as ( 'b' ) . V ( ) . has ( 'name…" at bounding box center [343, 187] width 566 height 240
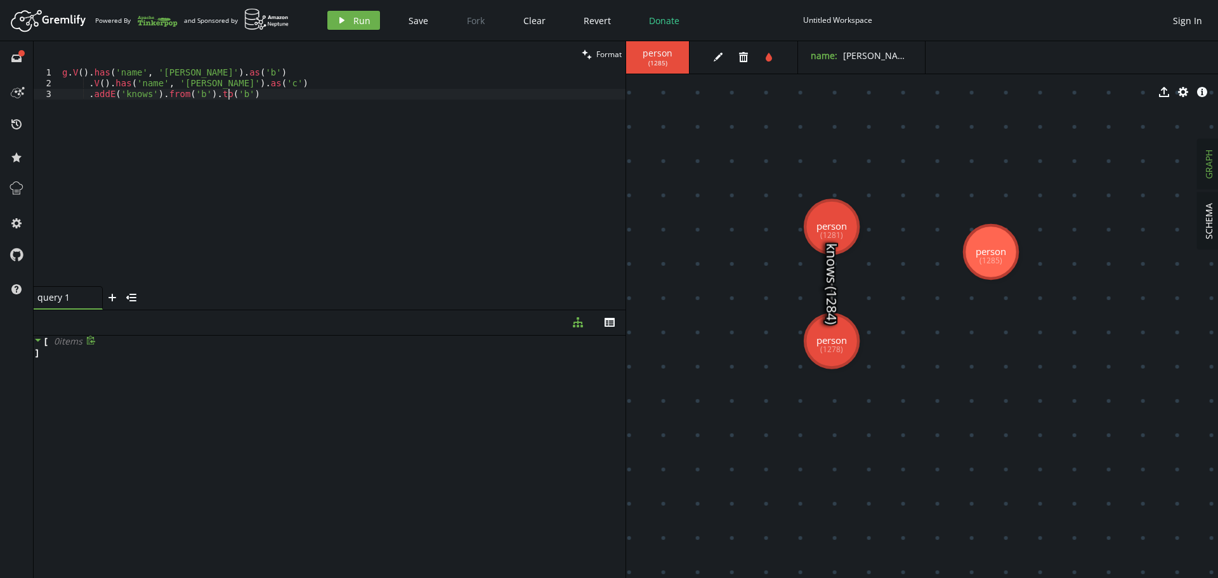
click at [230, 94] on div "g . V ( ) . has ( 'name' , '[PERSON_NAME]' ) . as ( 'b' ) . V ( ) . has ( 'name…" at bounding box center [343, 187] width 566 height 240
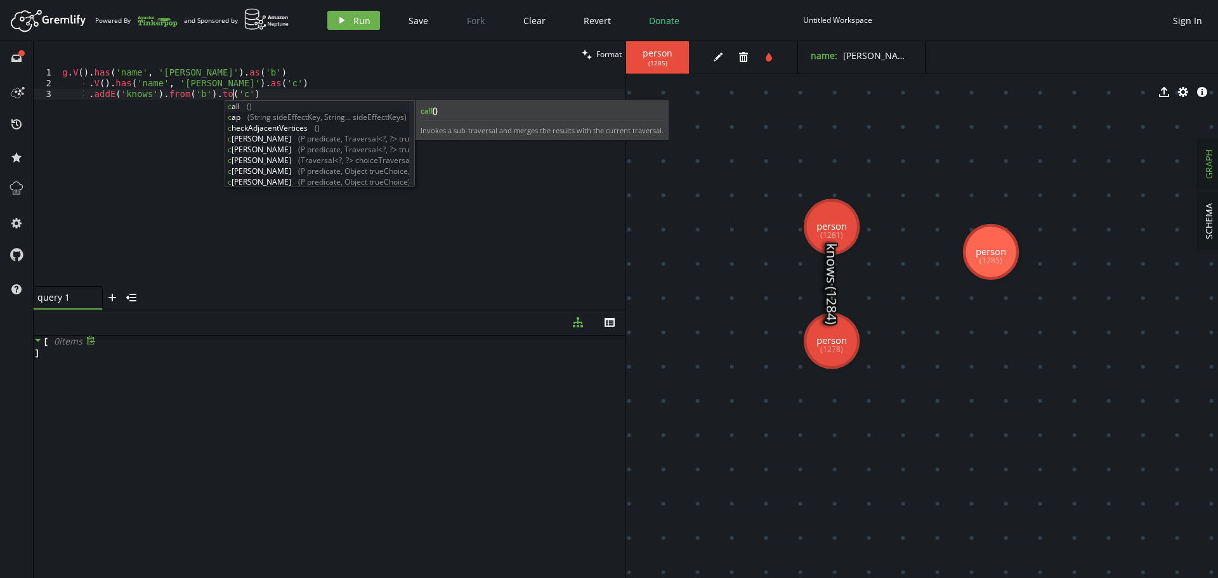
drag, startPoint x: 341, startPoint y: 77, endPoint x: 341, endPoint y: 64, distance: 12.7
click at [341, 75] on div "g . V ( ) . has ( 'name' , '[PERSON_NAME]' ) . as ( 'b' ) . V ( ) . has ( 'name…" at bounding box center [343, 187] width 566 height 240
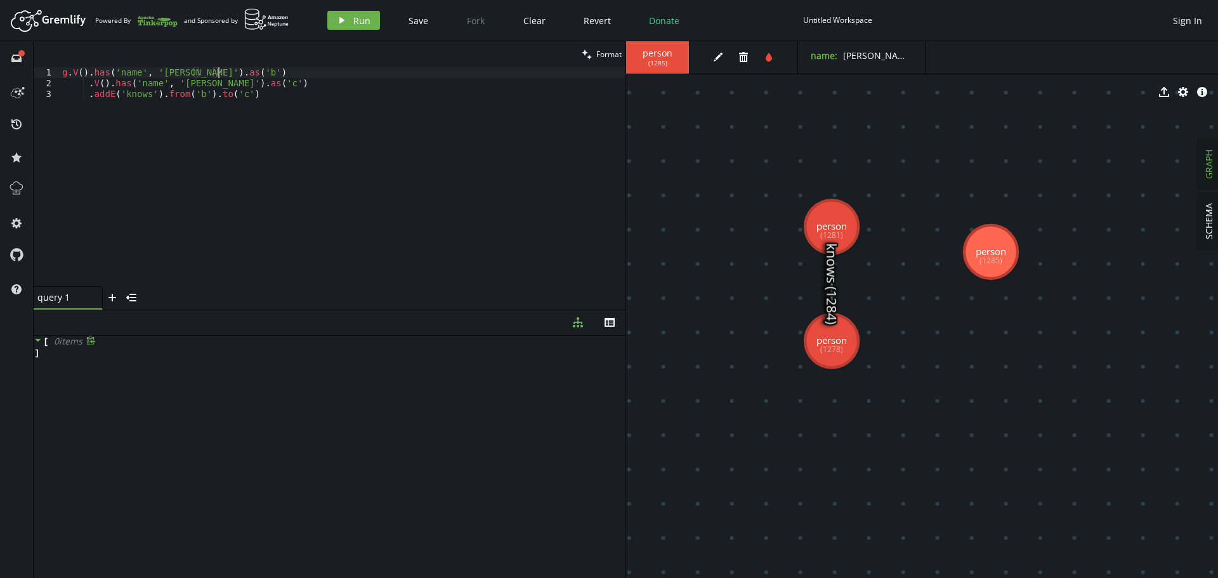
scroll to position [0, 155]
click at [348, 25] on button "play Run" at bounding box center [353, 20] width 53 height 19
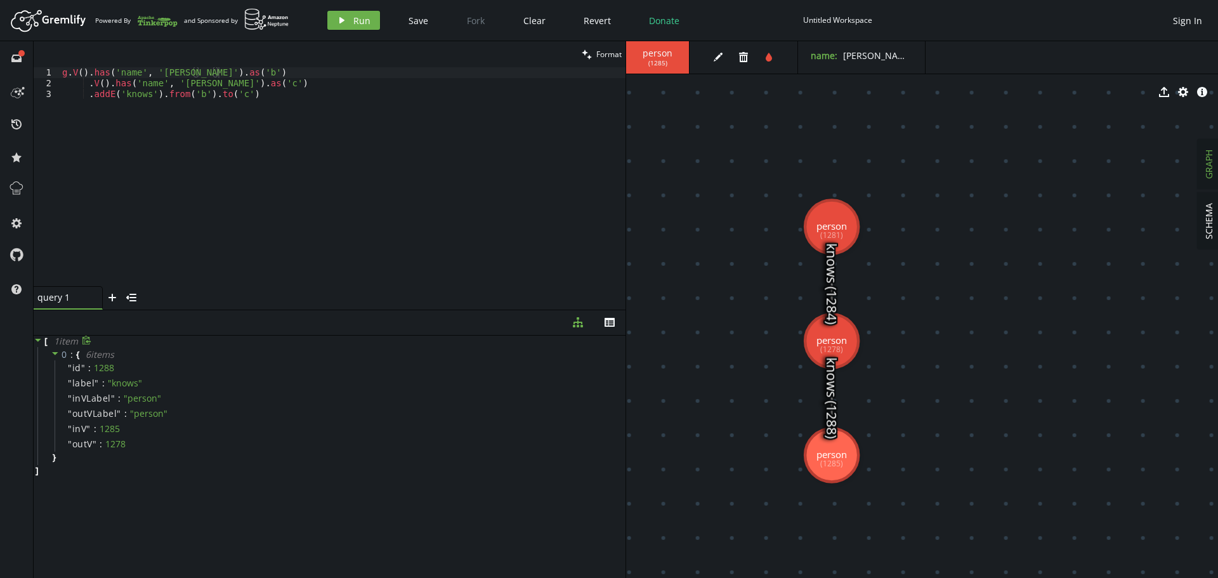
click at [223, 91] on div "g . V ( ) . has ( 'name' , '[PERSON_NAME]' ) . as ( 'b' ) . V ( ) . has ( 'name…" at bounding box center [343, 187] width 566 height 240
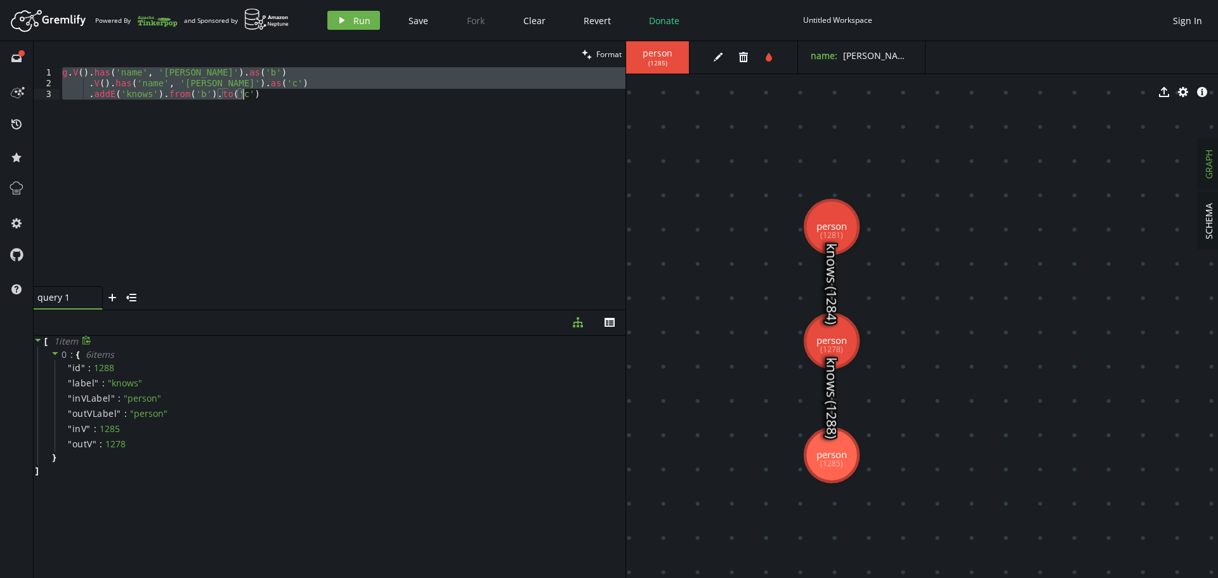
paste textarea "__.as('a').out('knows').as('c') ).select('a', 'b',"
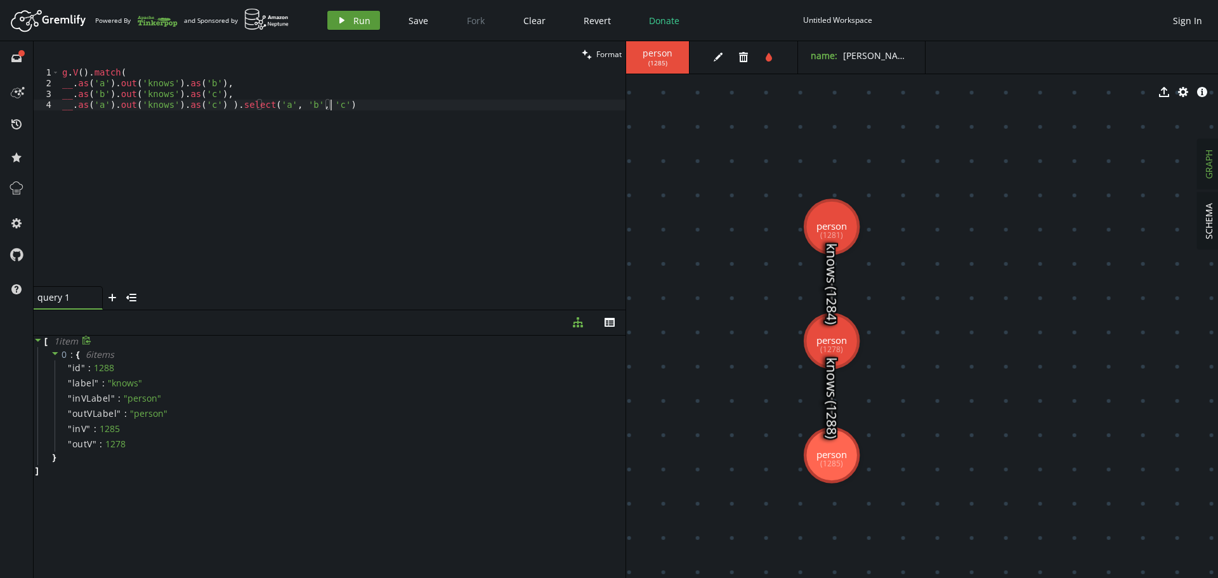
click at [348, 22] on button "play Run" at bounding box center [353, 20] width 53 height 19
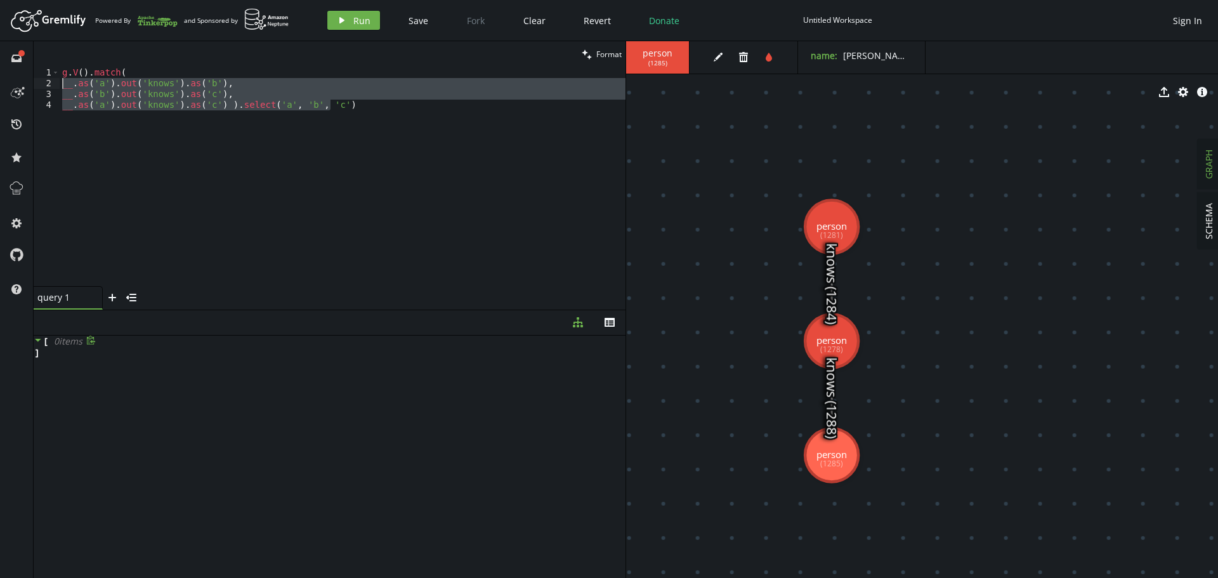
drag, startPoint x: 419, startPoint y: 102, endPoint x: 3, endPoint y: 81, distance: 417.2
click at [3, 81] on div "full-circle inbox history star cog help clean Format __.as('a').out('knows').as…" at bounding box center [609, 309] width 1218 height 537
click at [448, 167] on div "g . V ( ) . match ( __ . as ( 'a' ) . out ( 'knows' ) . as ( 'b' ) , __ . as ( …" at bounding box center [343, 176] width 566 height 219
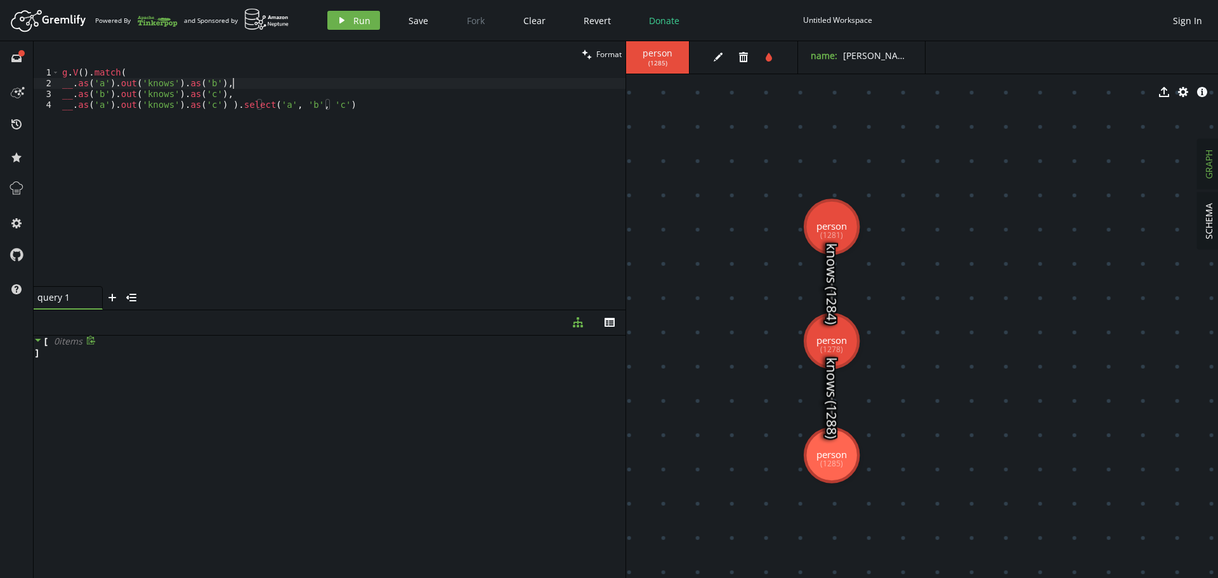
click at [413, 88] on div "g . V ( ) . match ( __ . as ( 'a' ) . out ( 'knows' ) . as ( 'b' ) , __ . as ( …" at bounding box center [343, 187] width 566 height 240
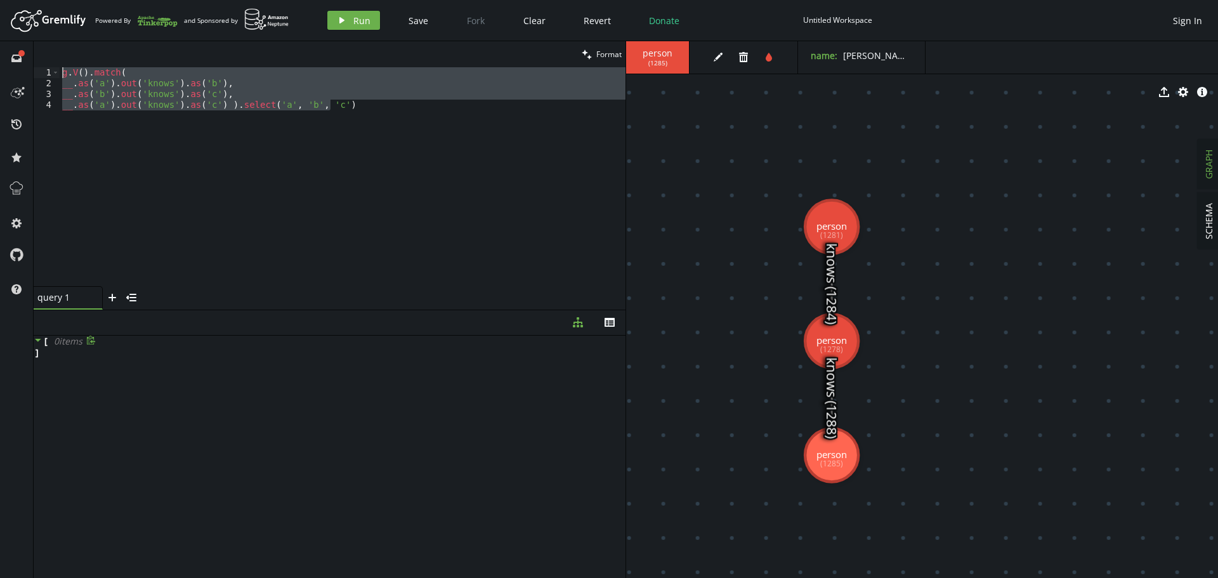
drag, startPoint x: 396, startPoint y: 115, endPoint x: 55, endPoint y: 59, distance: 346.5
click at [55, 59] on div "clean Format __.as('a').out('knows').as('b'), 1 2 3 4 g . V ( ) . match ( __ . …" at bounding box center [330, 175] width 592 height 268
click at [309, 110] on div "g . V ( ) . match ( __ . as ( 'a' ) . out ( 'knows' ) . as ( 'b' ) , __ . as ( …" at bounding box center [343, 176] width 566 height 219
paste textarea ".addE('knows').from('a').to('b"
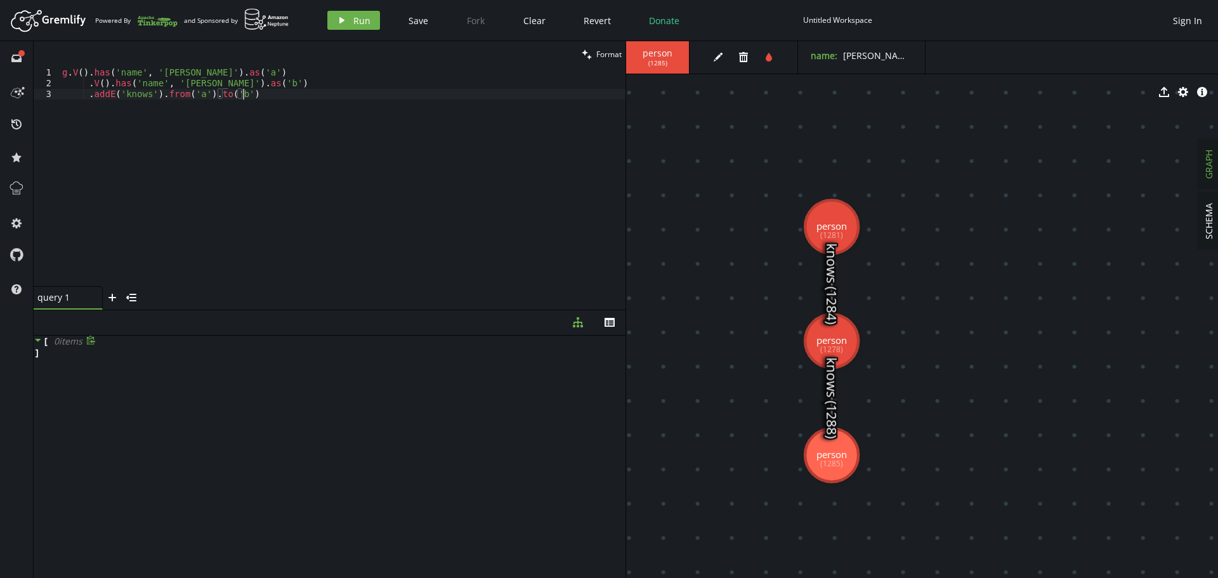
click at [296, 93] on div "g . V ( ) . has ( 'name' , '[PERSON_NAME]' ) . as ( 'a' ) . V ( ) . has ( 'name…" at bounding box center [343, 187] width 566 height 240
click at [176, 81] on div "g . V ( ) . has ( 'name' , '[PERSON_NAME]' ) . as ( 'a' ) . V ( ) . has ( 'name…" at bounding box center [343, 187] width 566 height 240
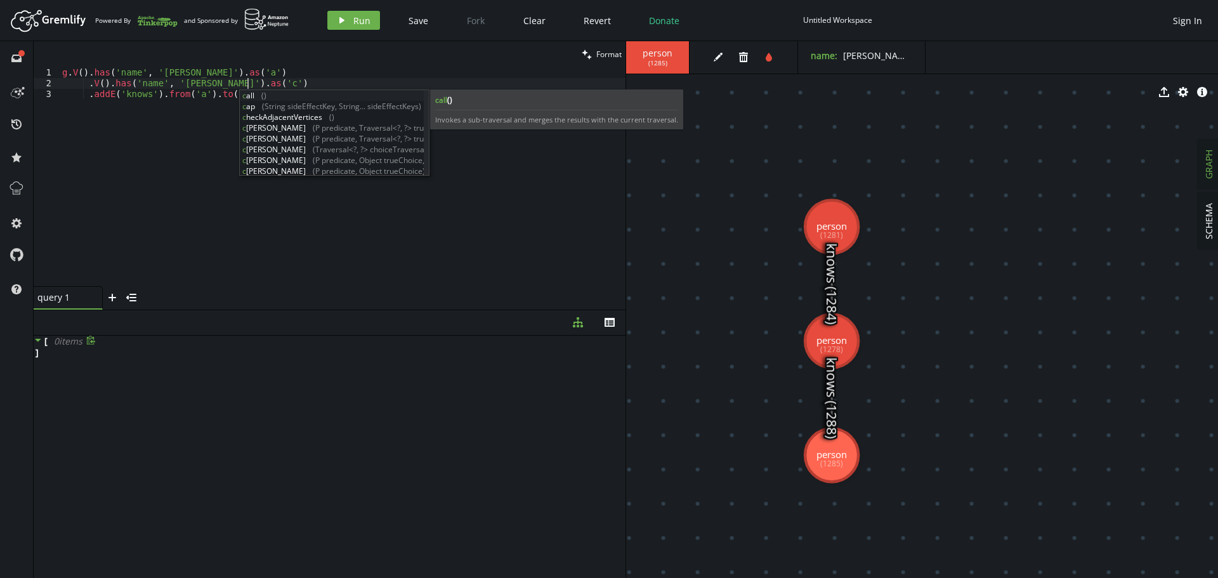
scroll to position [0, 185]
click at [132, 98] on div "g . V ( ) . has ( 'name' , '[PERSON_NAME]' ) . as ( 'a' ) . V ( ) . has ( 'name…" at bounding box center [343, 187] width 566 height 240
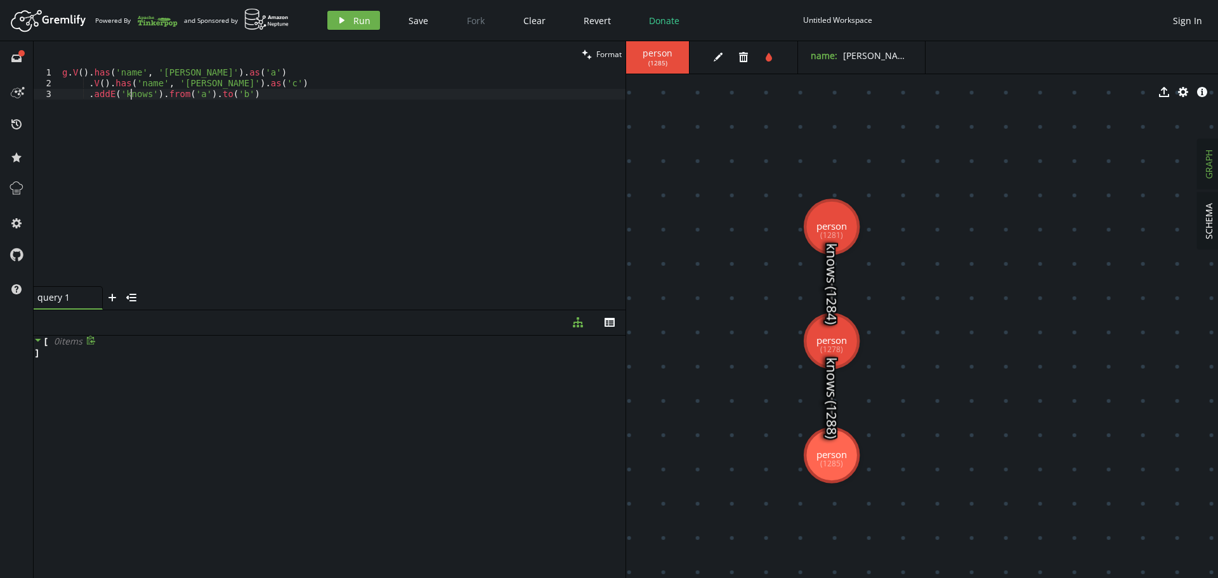
scroll to position [0, 180]
click at [132, 98] on div "g . V ( ) . has ( 'name' , '[PERSON_NAME]' ) . as ( 'a' ) . V ( ) . has ( 'name…" at bounding box center [343, 187] width 566 height 240
click at [228, 96] on div "g . V ( ) . has ( 'name' , '[PERSON_NAME]' ) . as ( 'a' ) . V ( ) . has ( 'name…" at bounding box center [343, 187] width 566 height 240
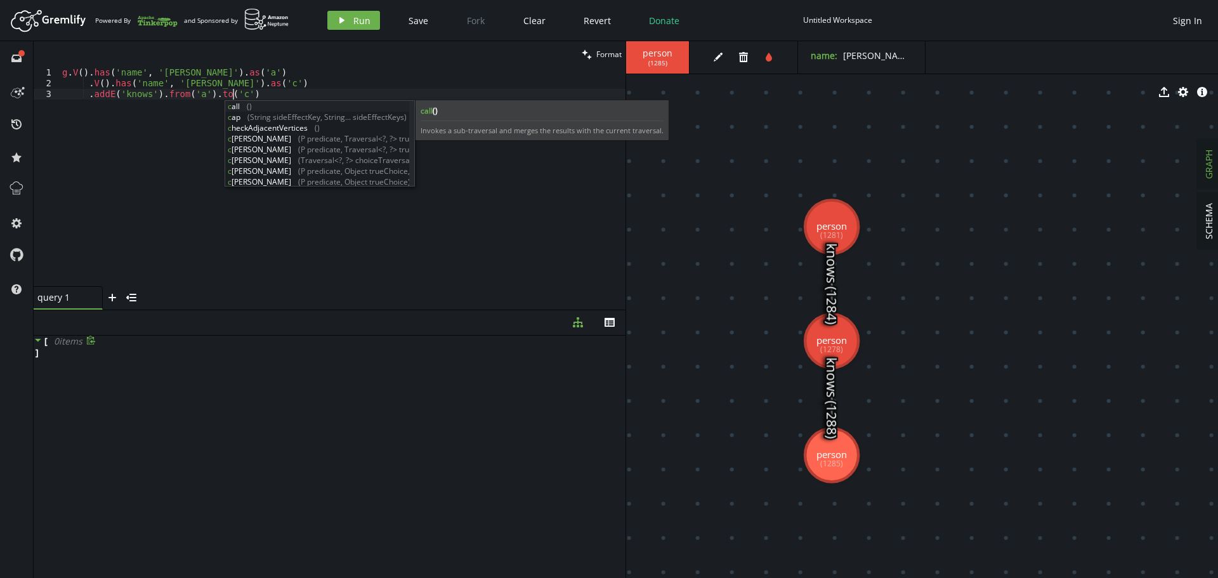
click at [398, 56] on div "clean Format" at bounding box center [330, 54] width 592 height 26
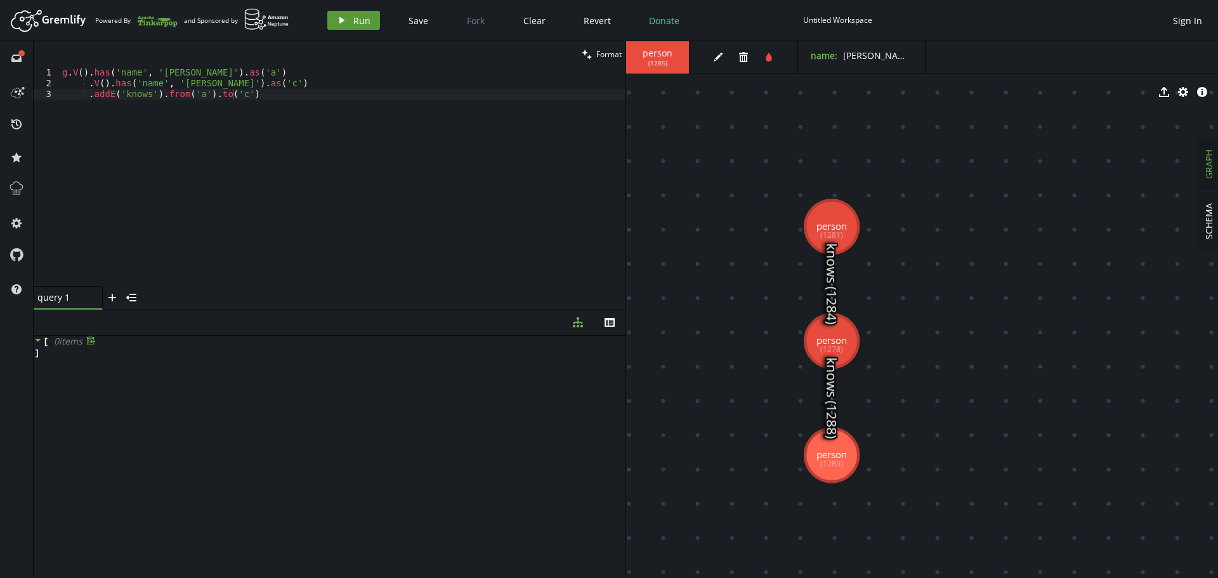
click at [356, 22] on span "Run" at bounding box center [361, 21] width 17 height 12
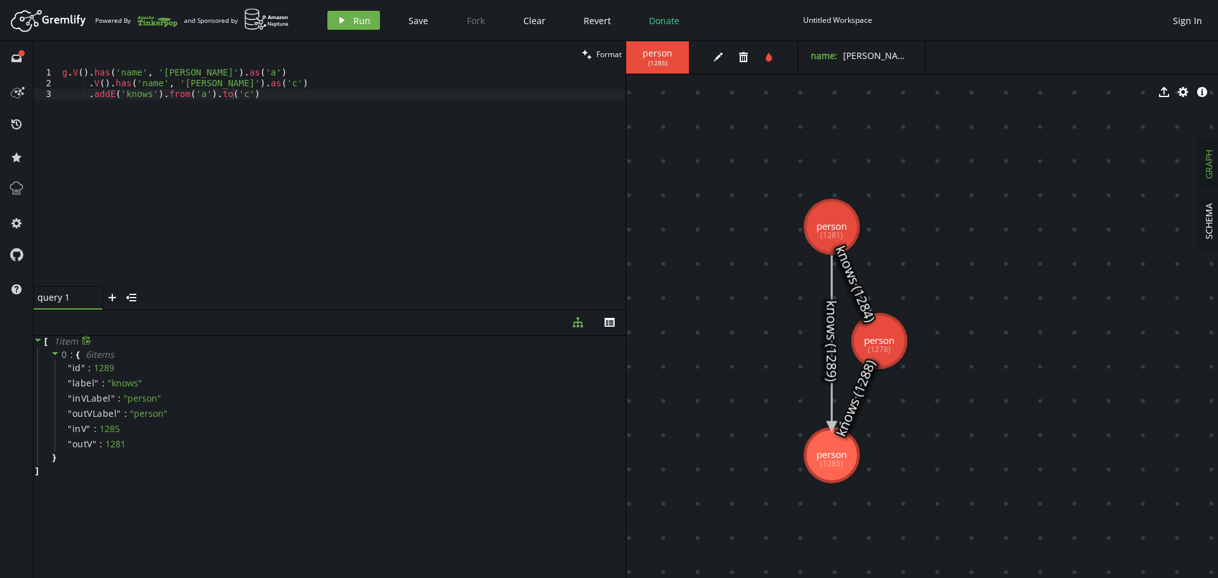
click at [315, 112] on div "g . V ( ) . has ( 'name' , '[PERSON_NAME]' ) . as ( 'a' ) . V ( ) . has ( 'name…" at bounding box center [343, 187] width 566 height 240
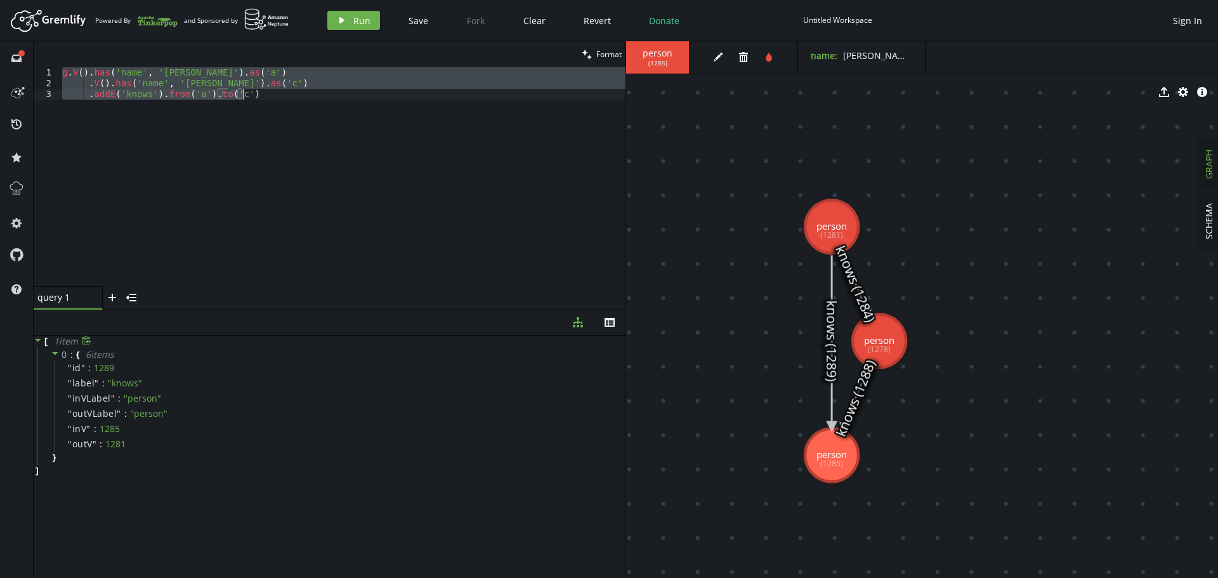
paste textarea "__.as('a').out('knows').as('c') ).select('a', 'b',"
type textarea "__.as('a').out('knows').as('c') ).select('a', 'b', 'c')"
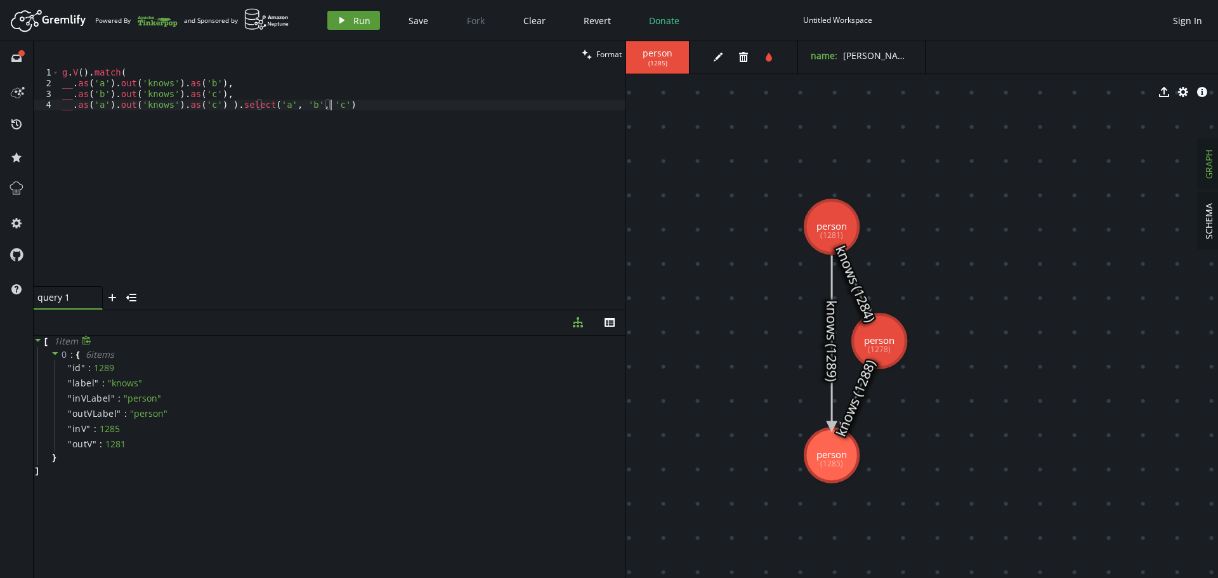
click at [365, 23] on span "Run" at bounding box center [361, 21] width 17 height 12
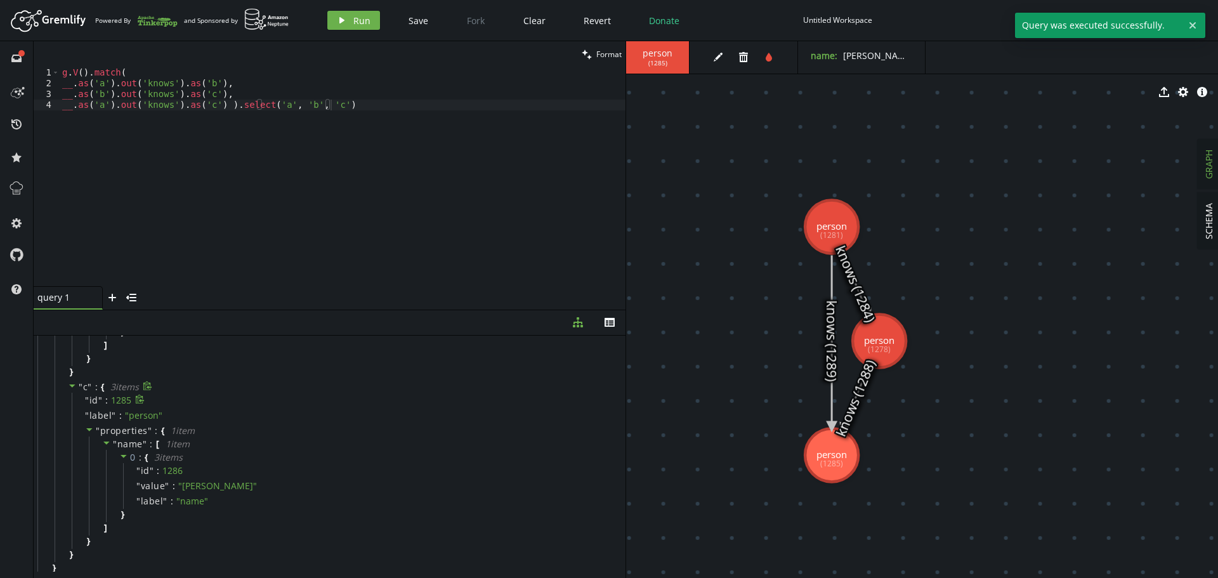
scroll to position [361, 0]
